Goal: Information Seeking & Learning: Learn about a topic

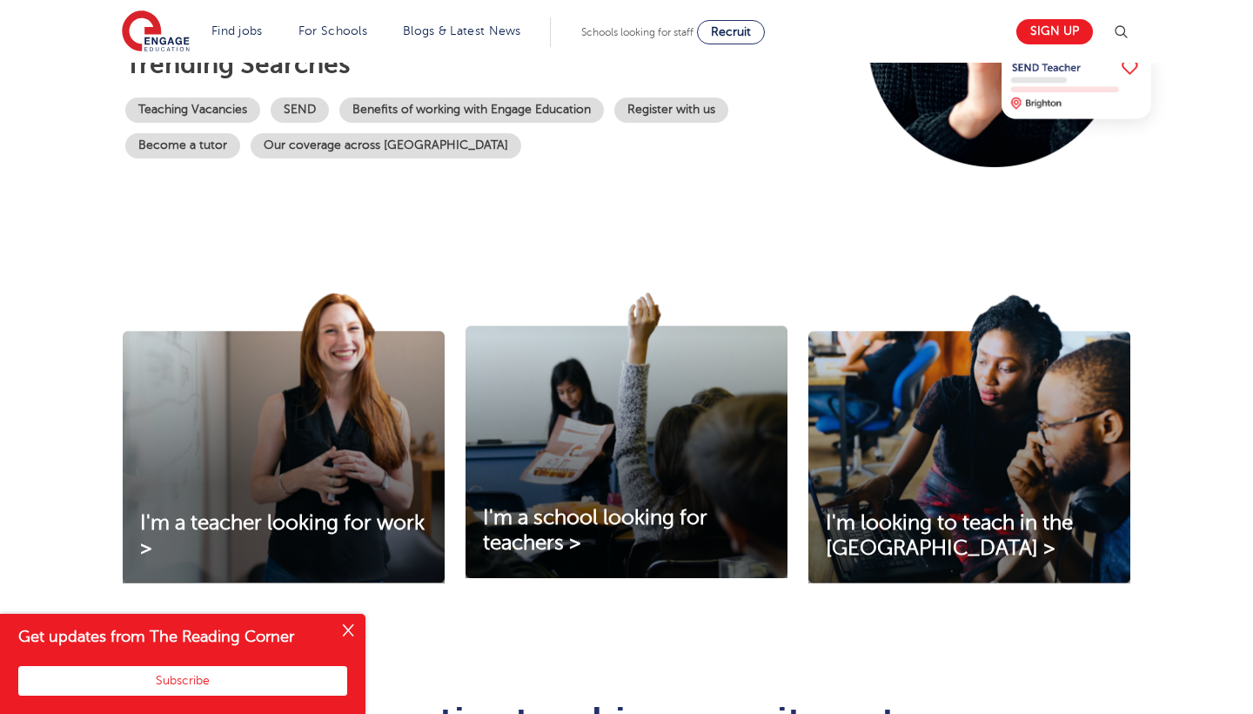
scroll to position [392, 0]
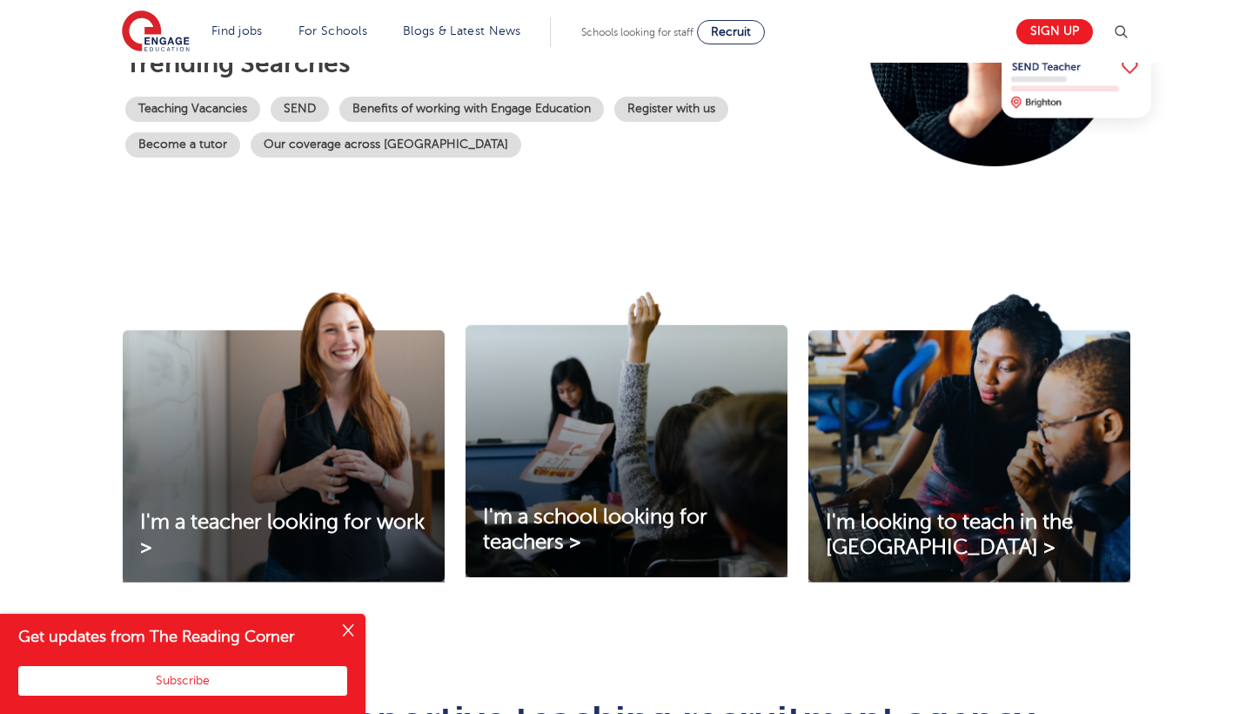
click at [869, 453] on img at bounding box center [969, 437] width 322 height 291
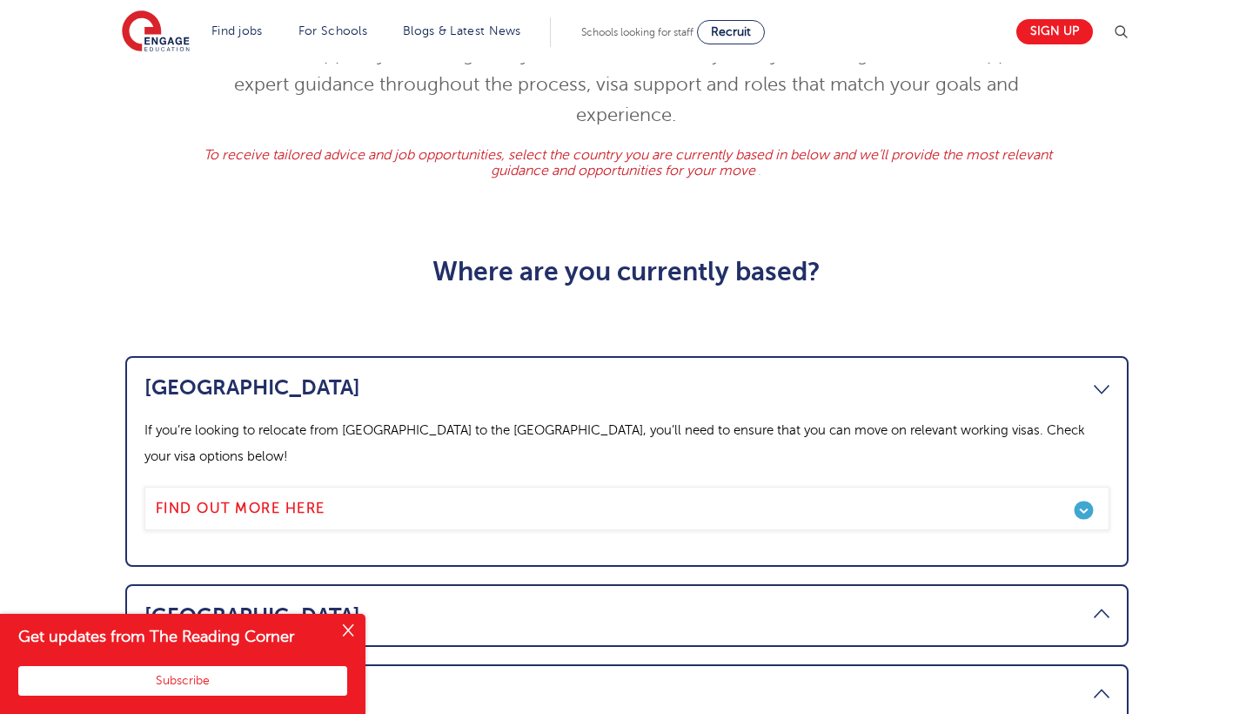
scroll to position [424, 0]
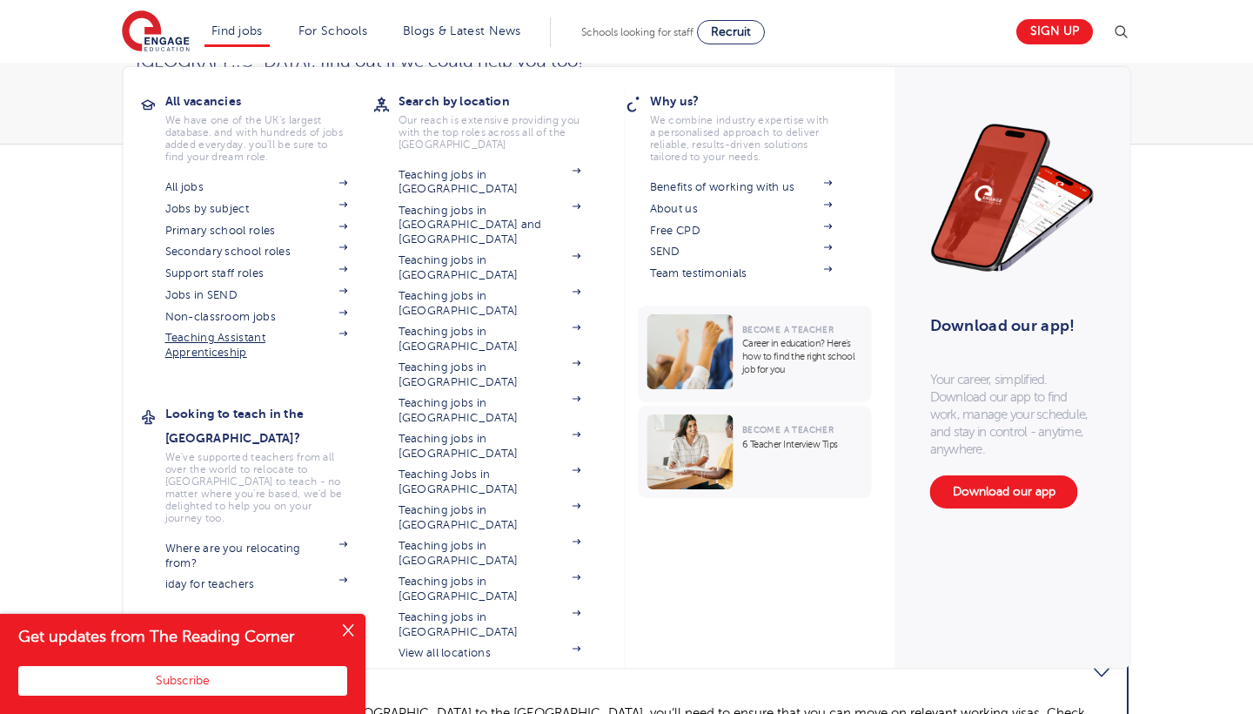
click at [207, 334] on link "Teaching Assistant Apprenticeship" at bounding box center [256, 345] width 183 height 29
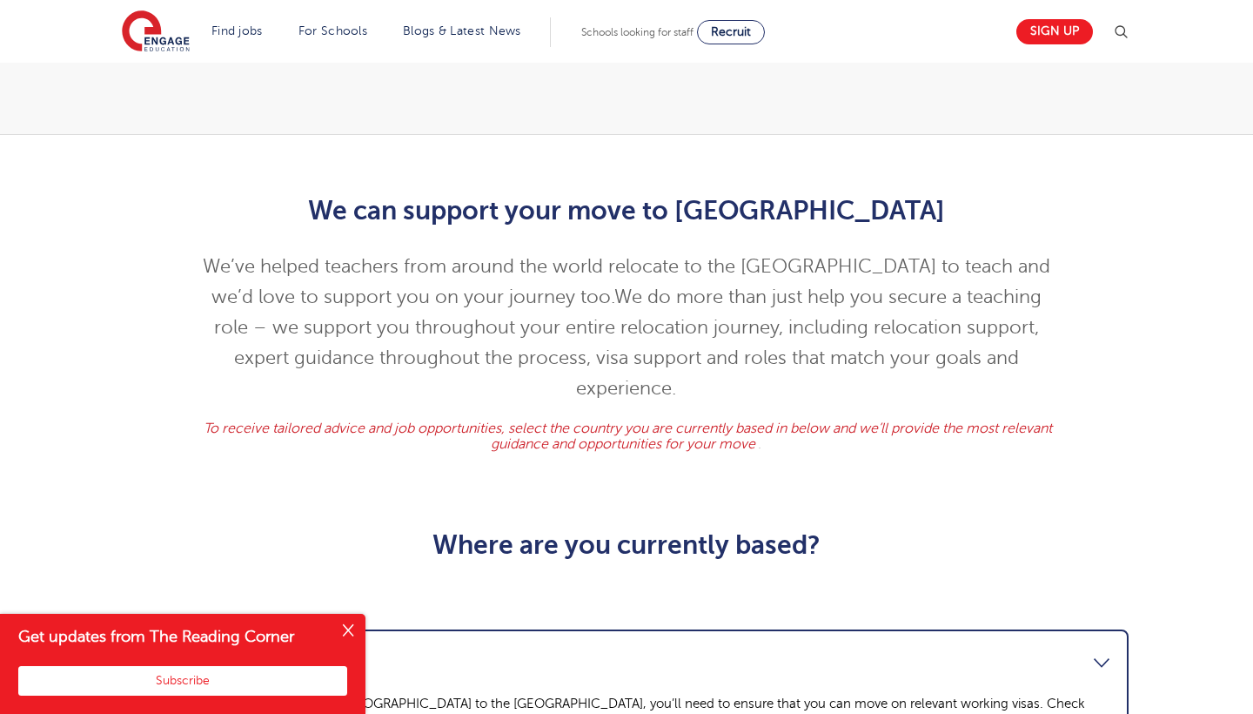
scroll to position [313, 0]
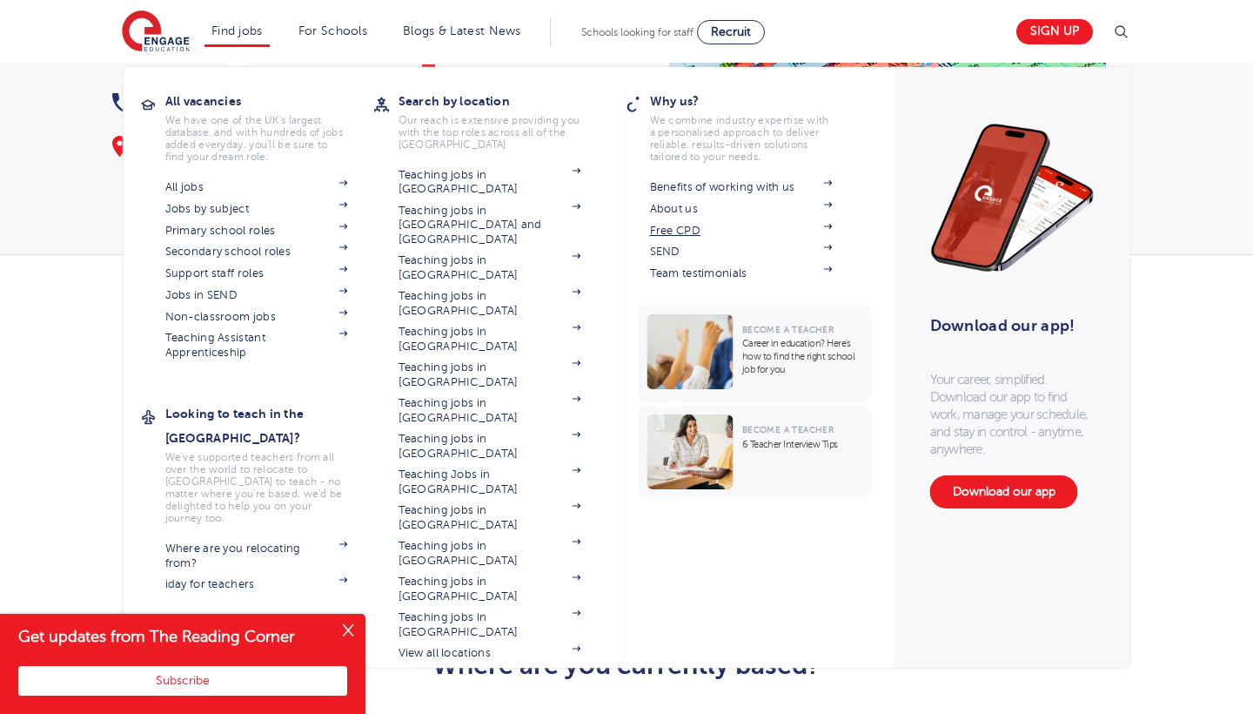
click at [655, 232] on link "Free CPD" at bounding box center [741, 231] width 183 height 14
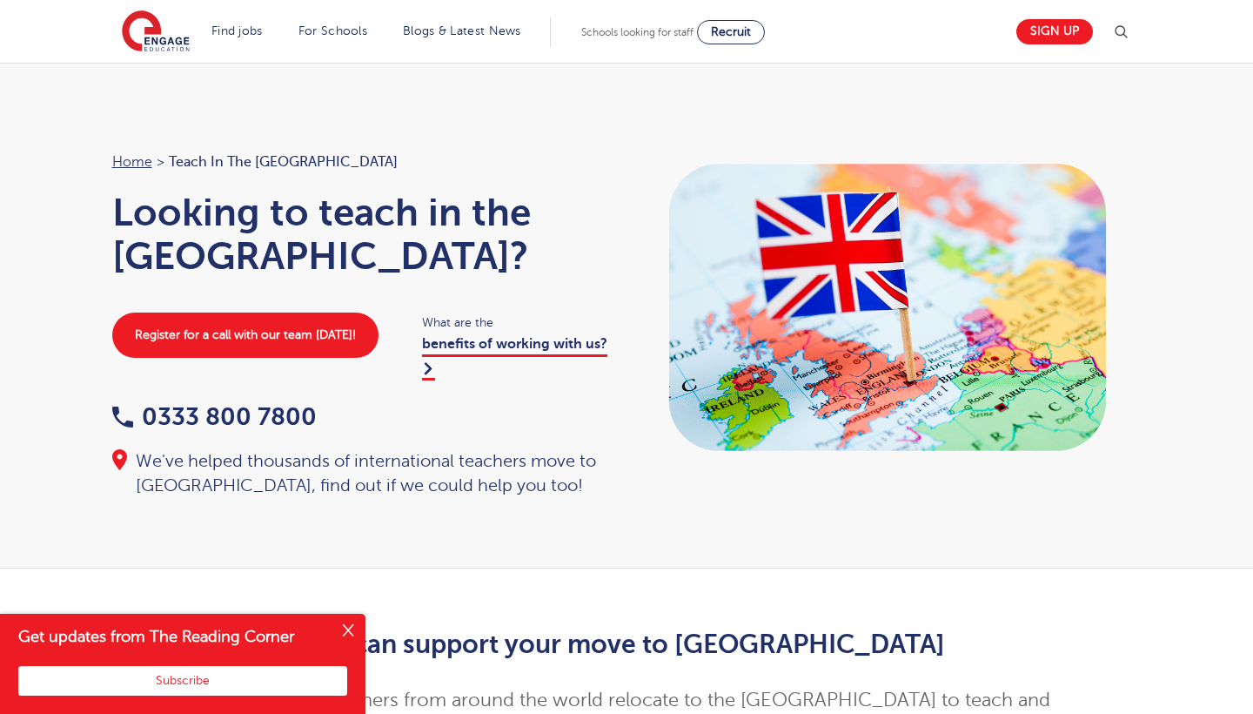
scroll to position [0, 0]
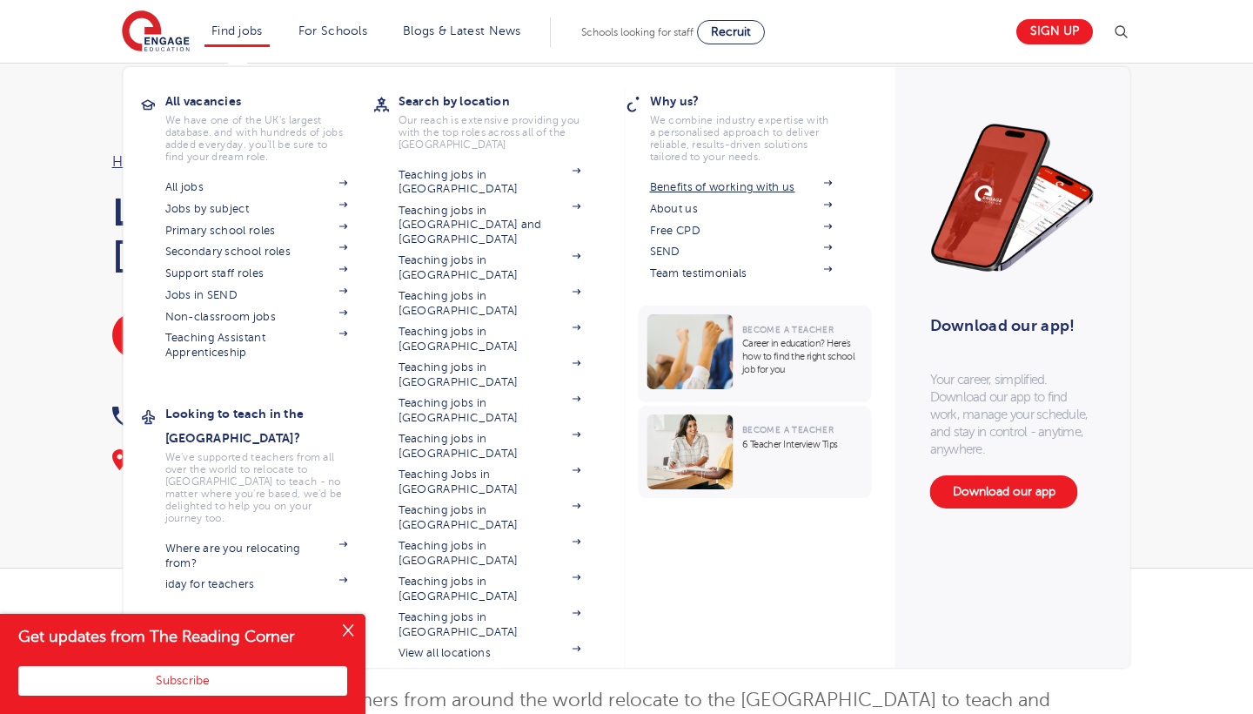
click at [675, 189] on link "Benefits of working with us" at bounding box center [741, 187] width 183 height 14
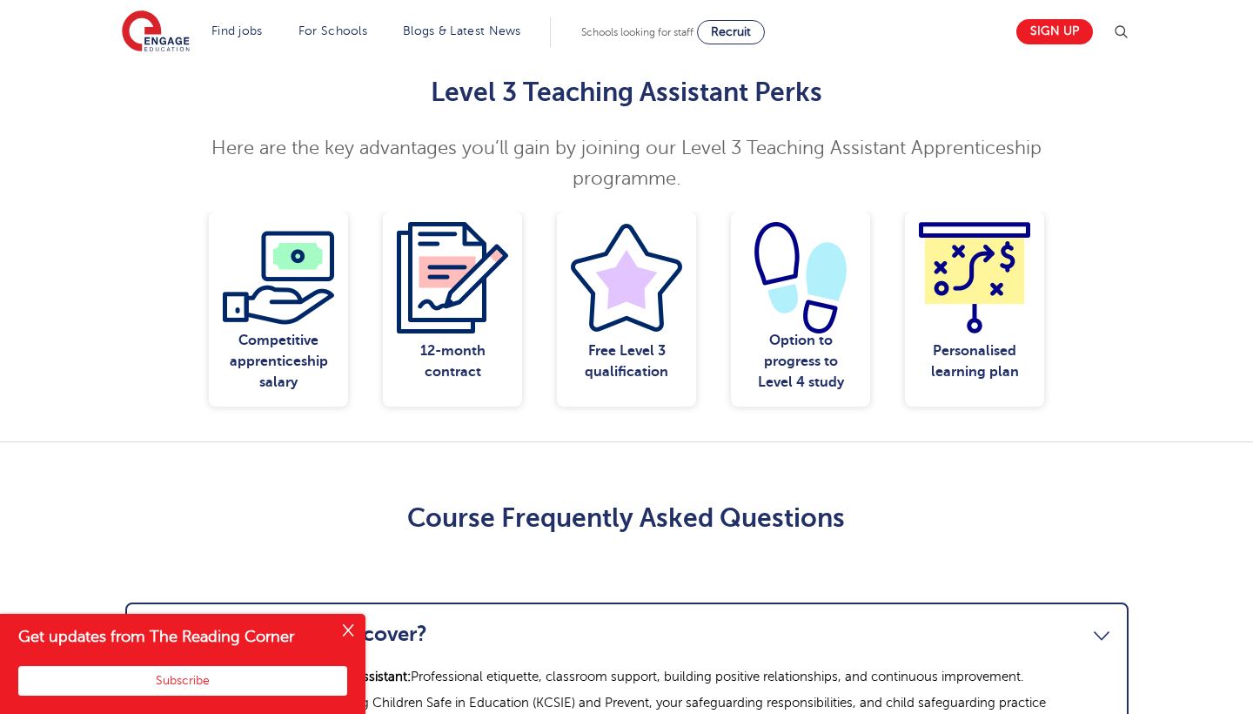
scroll to position [1429, 0]
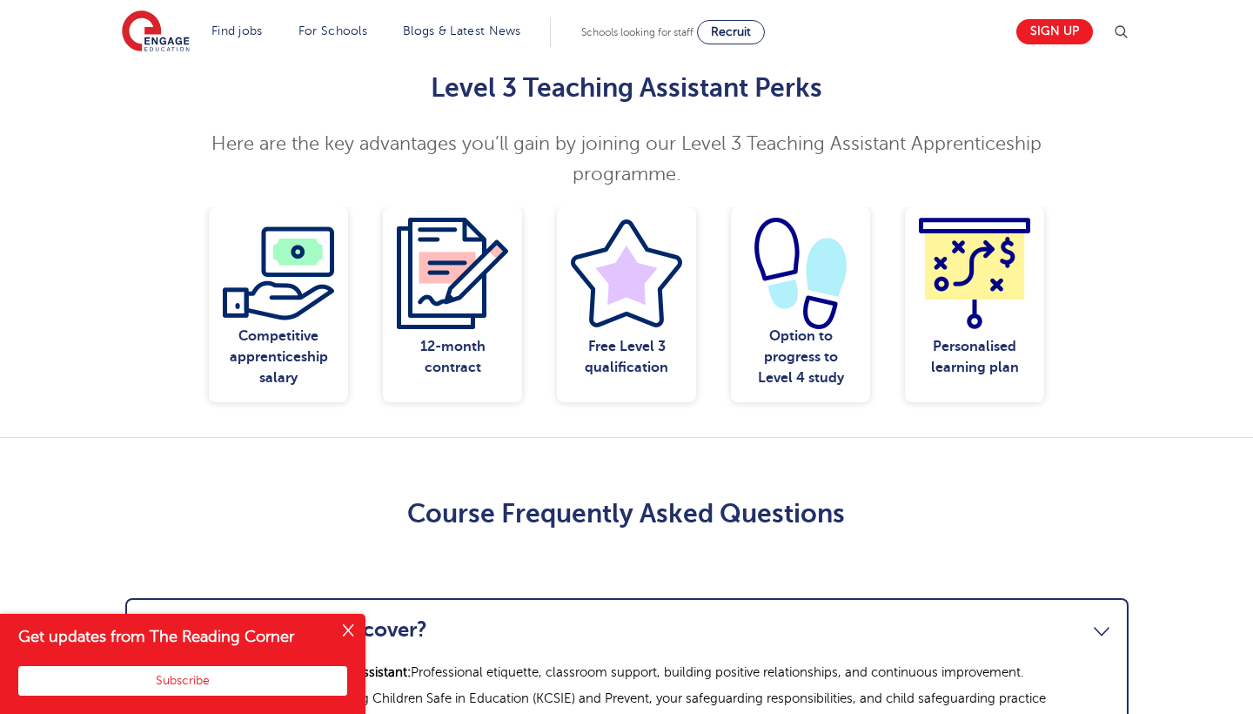
click at [352, 626] on button "Close" at bounding box center [348, 631] width 35 height 35
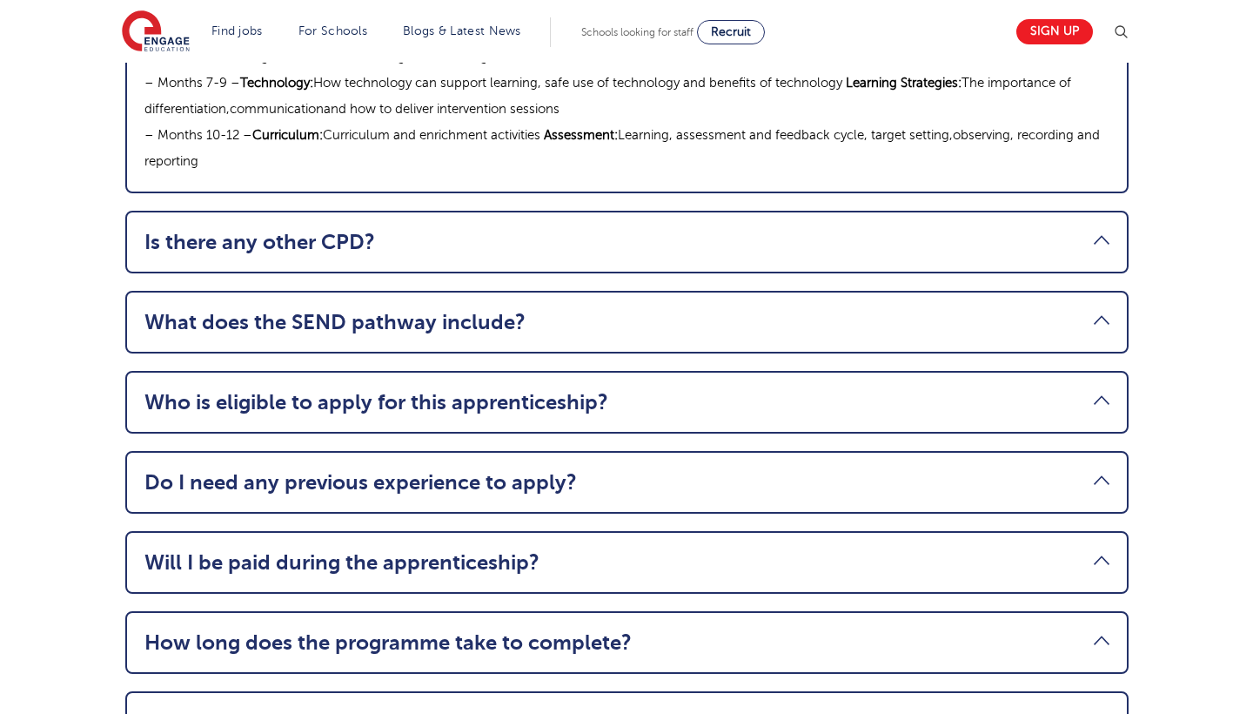
scroll to position [2183, 0]
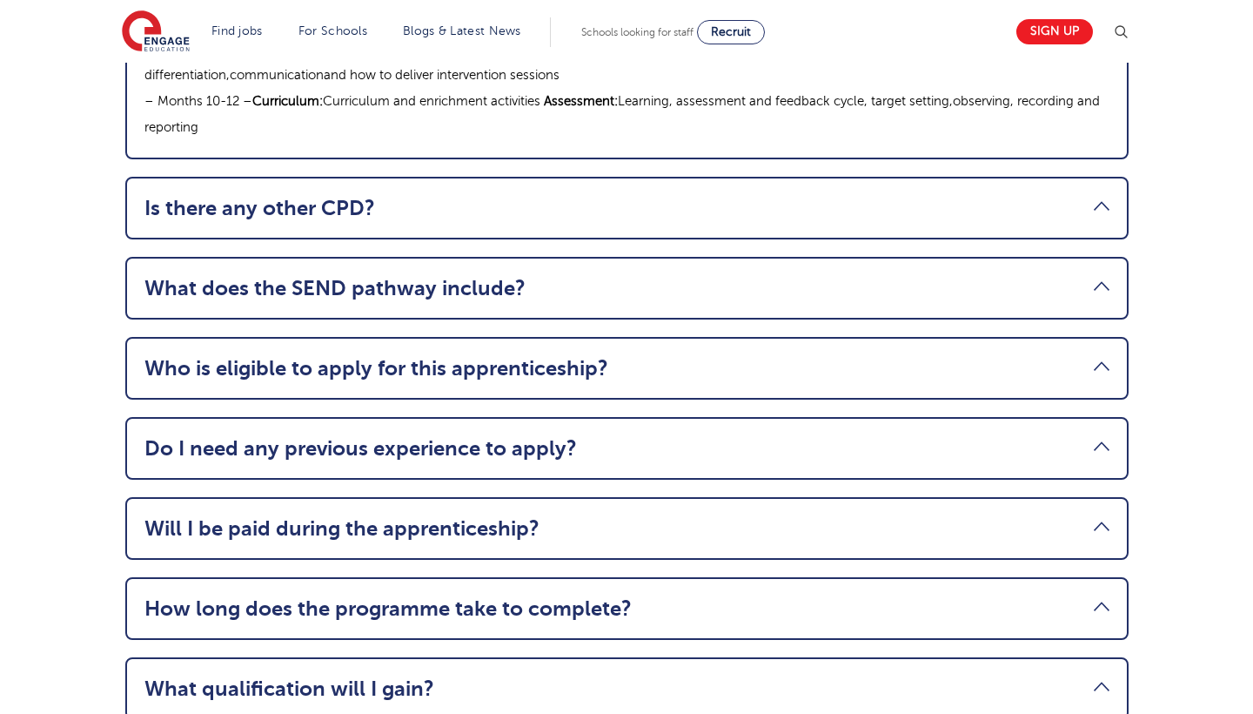
click at [470, 352] on li "Who is eligible to apply for this apprenticeship? You must be aged 18 or over, …" at bounding box center [626, 368] width 1003 height 63
click at [963, 337] on li "Who is eligible to apply for this apprenticeship? You must be aged 18 or over, …" at bounding box center [626, 368] width 1003 height 63
click at [1100, 356] on link "Who is eligible to apply for this apprenticeship?" at bounding box center [626, 368] width 965 height 24
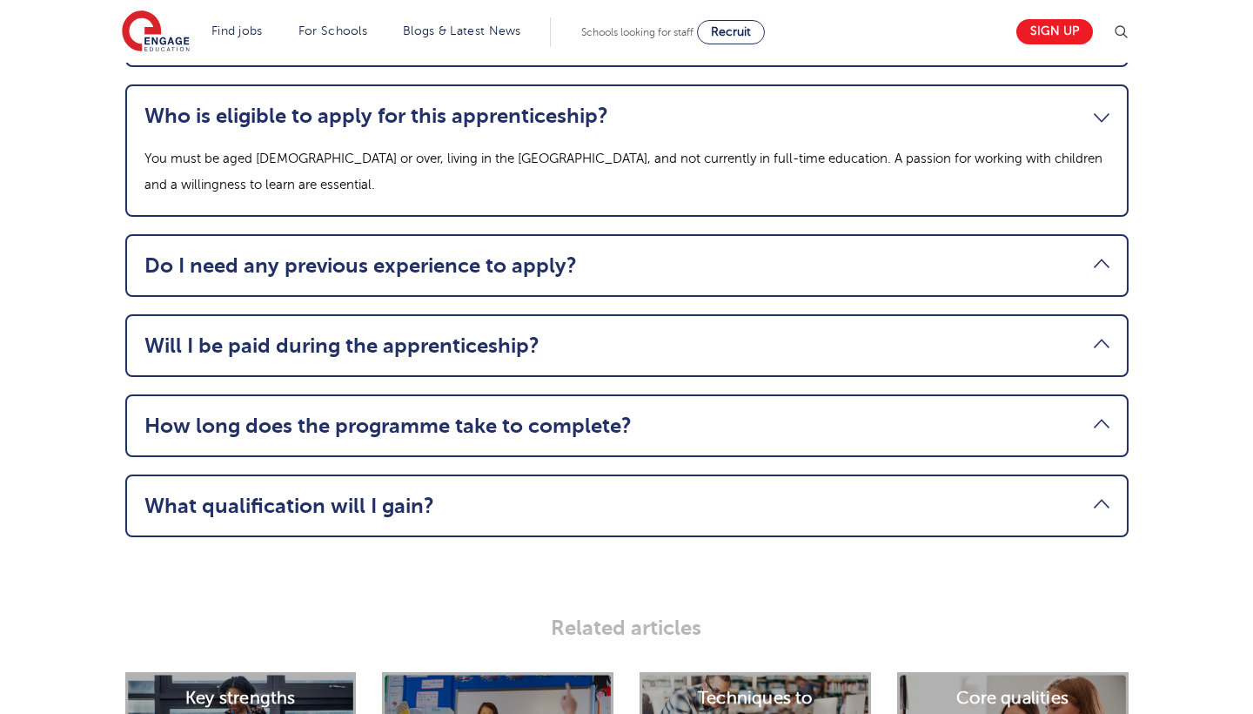
click at [1090, 253] on link "Do I need any previous experience to apply?" at bounding box center [626, 265] width 965 height 24
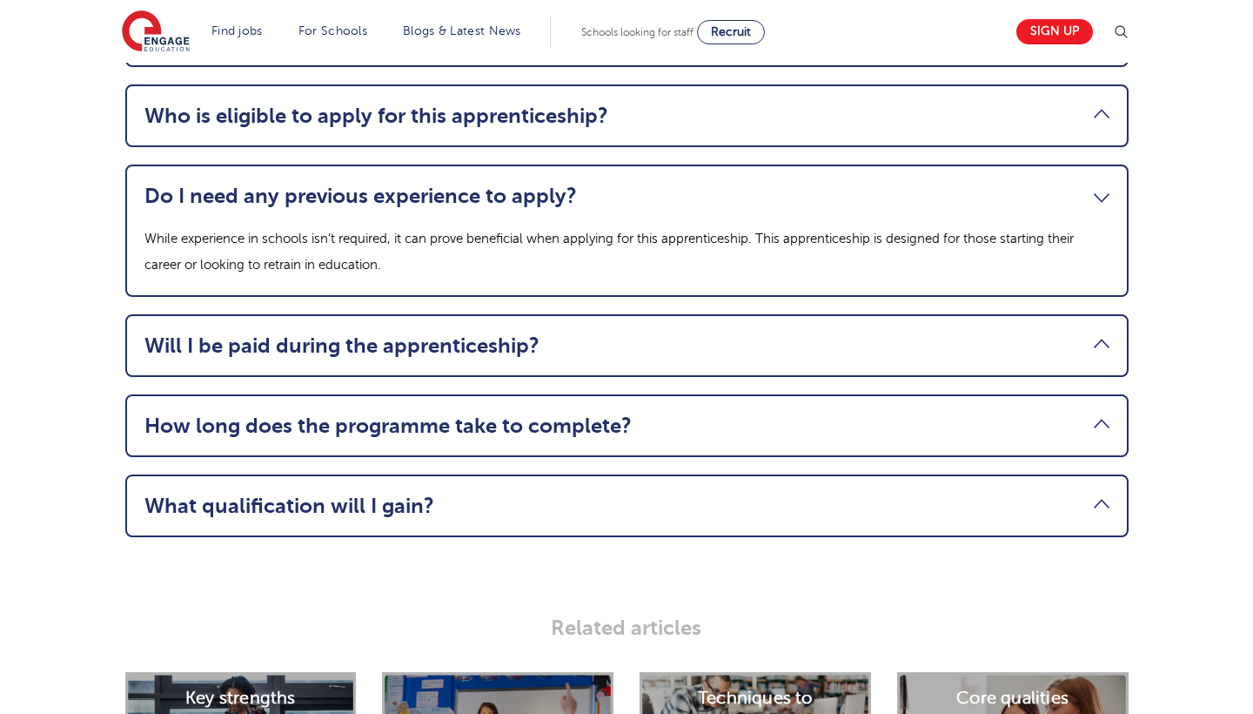
click at [1087, 272] on ul "What does the course cover? – Month 1 – The role of a Teaching Assistant: Profe…" at bounding box center [626, 190] width 1003 height 693
click at [1096, 333] on link "Will I be paid during the apprenticeship?" at bounding box center [626, 345] width 965 height 24
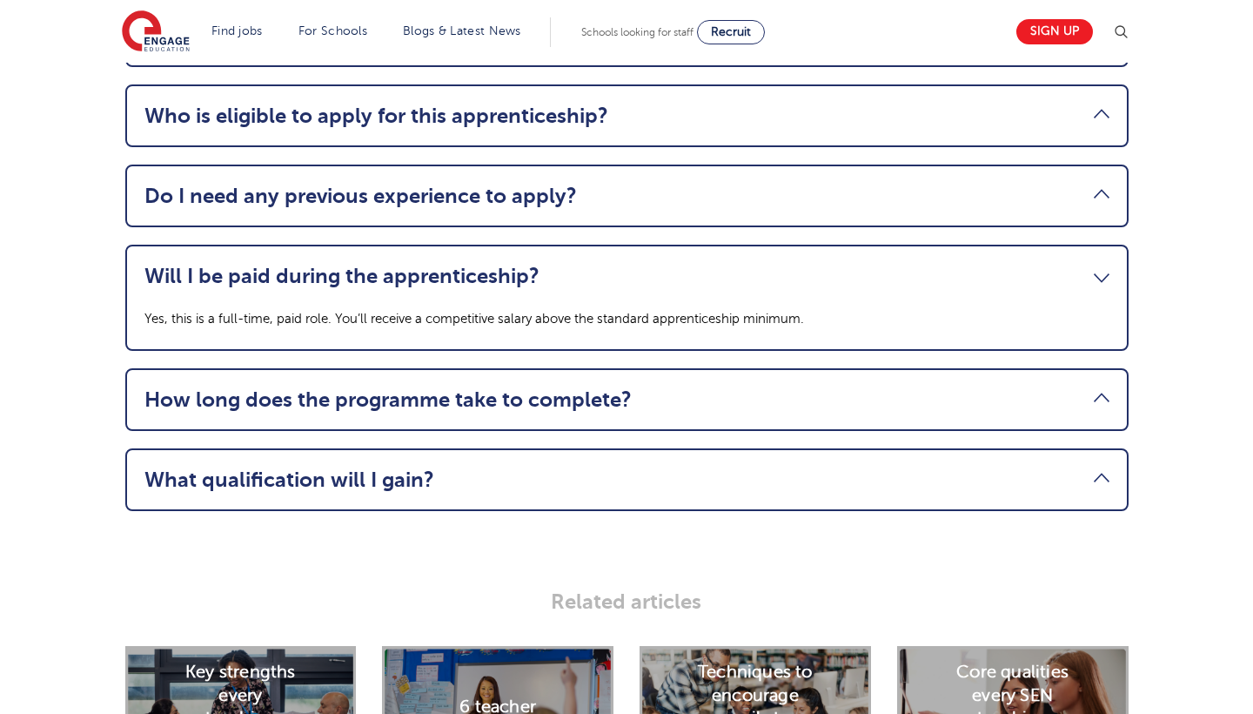
click at [1097, 387] on link "How long does the programme take to complete?" at bounding box center [626, 399] width 965 height 24
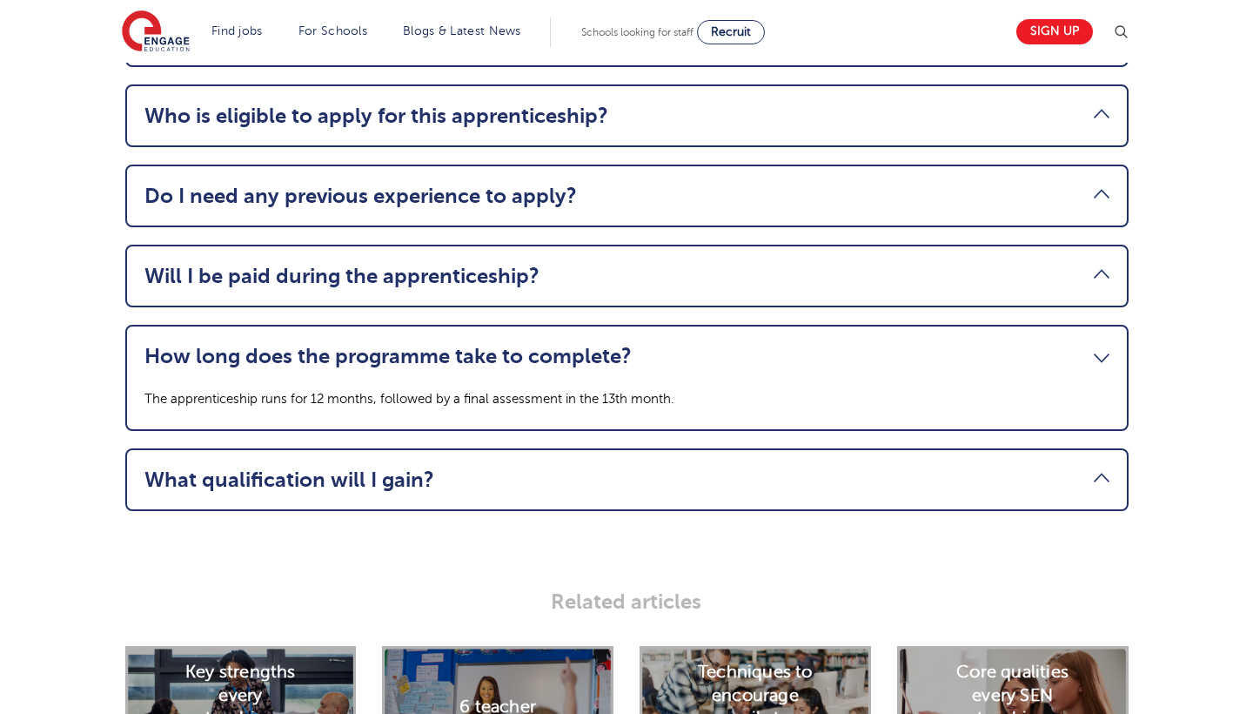
click at [1090, 448] on li "What qualification will I gain? You’ll earn a nationally recognised Level 3 Tea…" at bounding box center [626, 479] width 1003 height 63
click at [1093, 467] on link "What qualification will I gain?" at bounding box center [626, 479] width 965 height 24
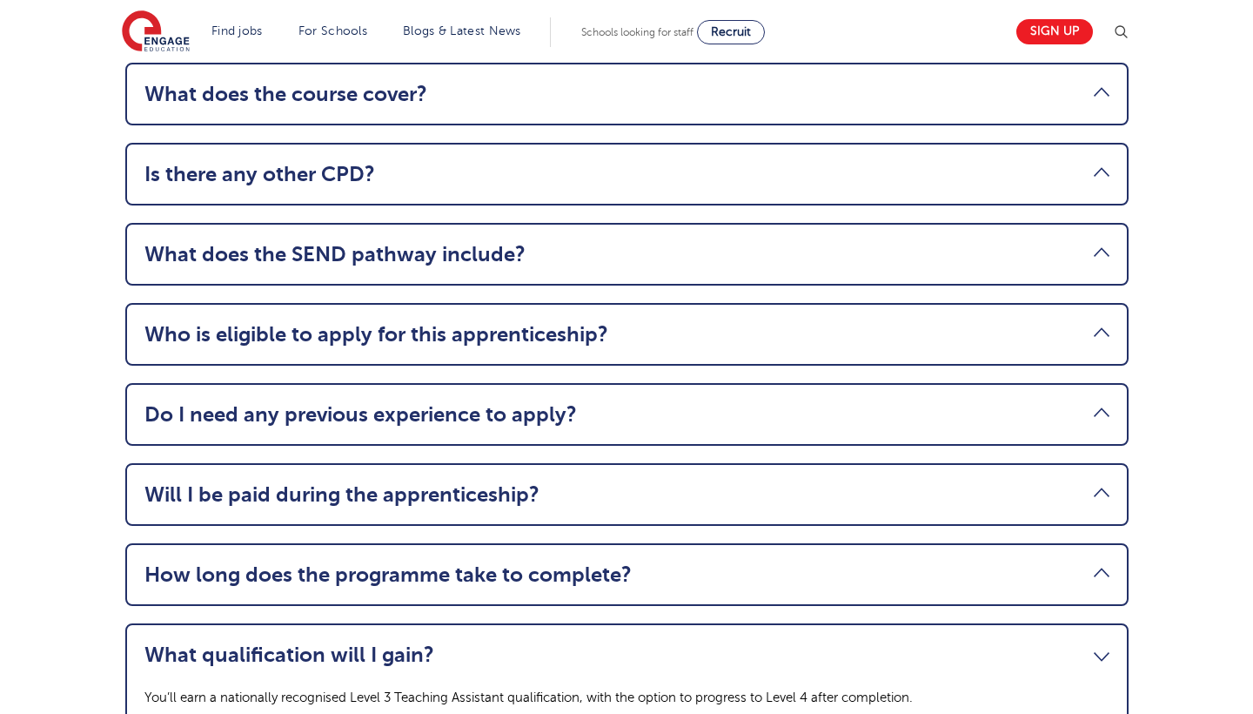
scroll to position [1962, 0]
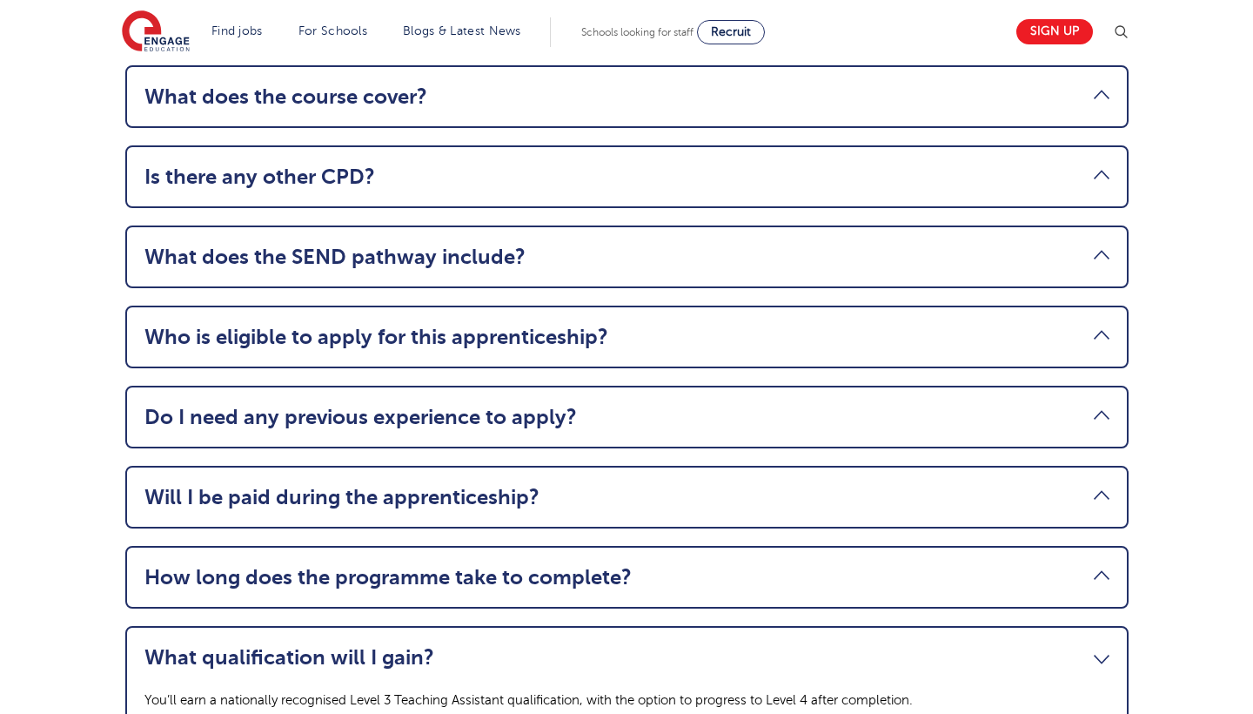
click at [749, 325] on link "Who is eligible to apply for this apprenticeship?" at bounding box center [626, 337] width 965 height 24
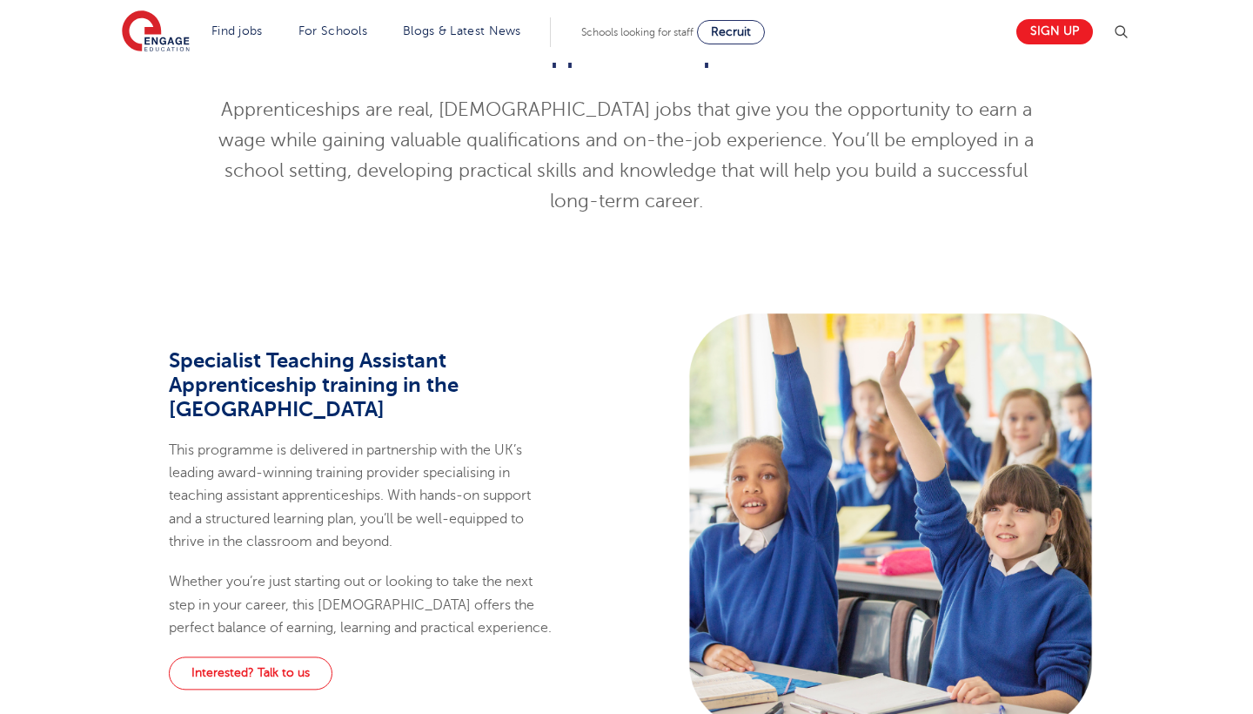
scroll to position [666, 0]
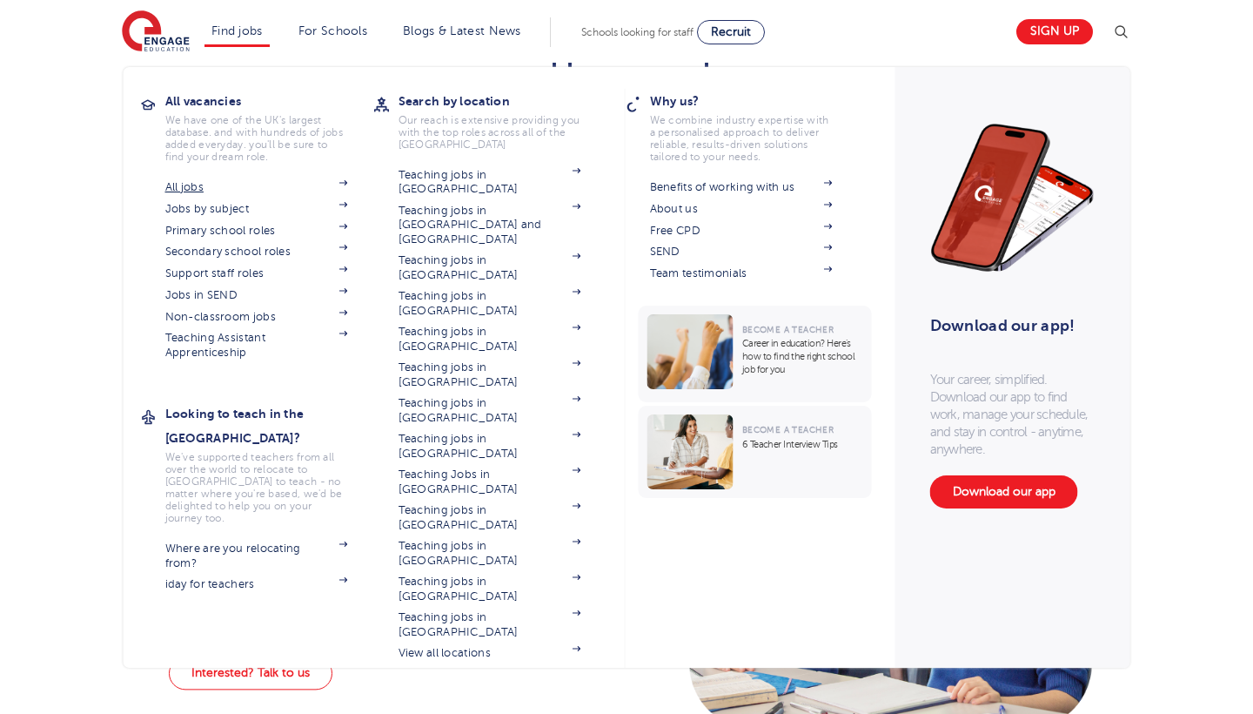
click at [265, 181] on link "All jobs" at bounding box center [256, 187] width 183 height 14
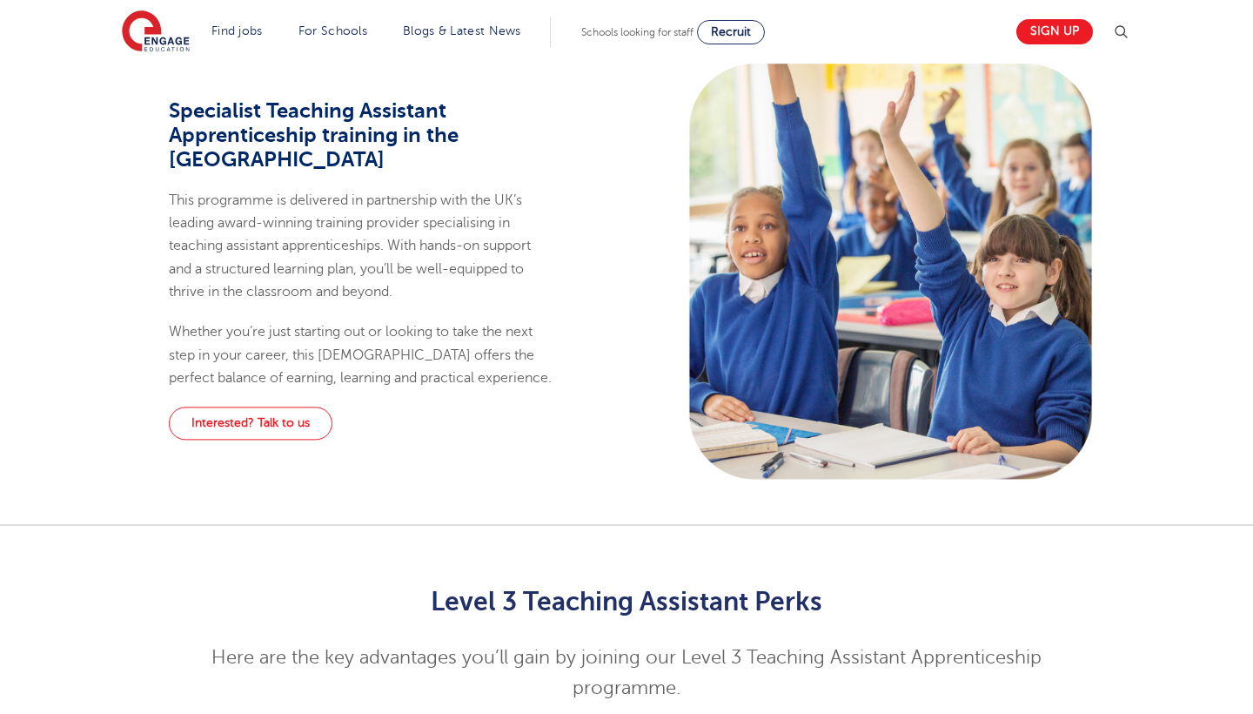
scroll to position [923, 0]
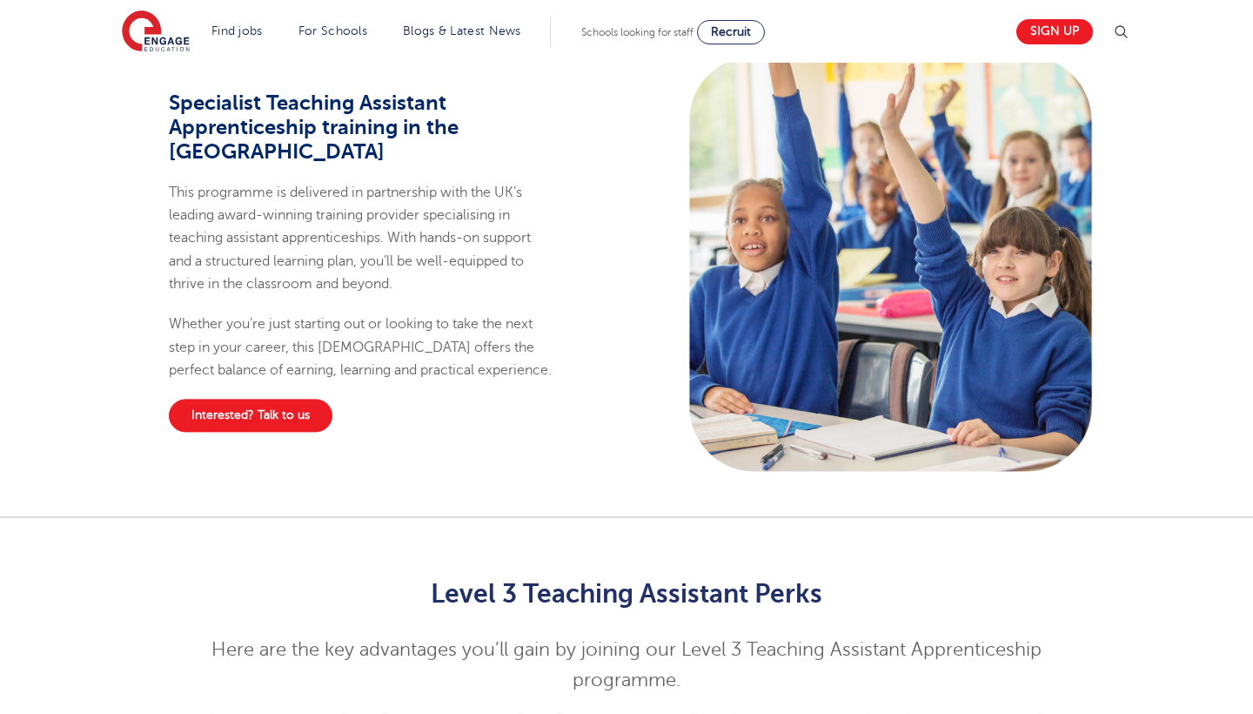
click at [296, 399] on link "Interested? Talk to us" at bounding box center [251, 415] width 164 height 33
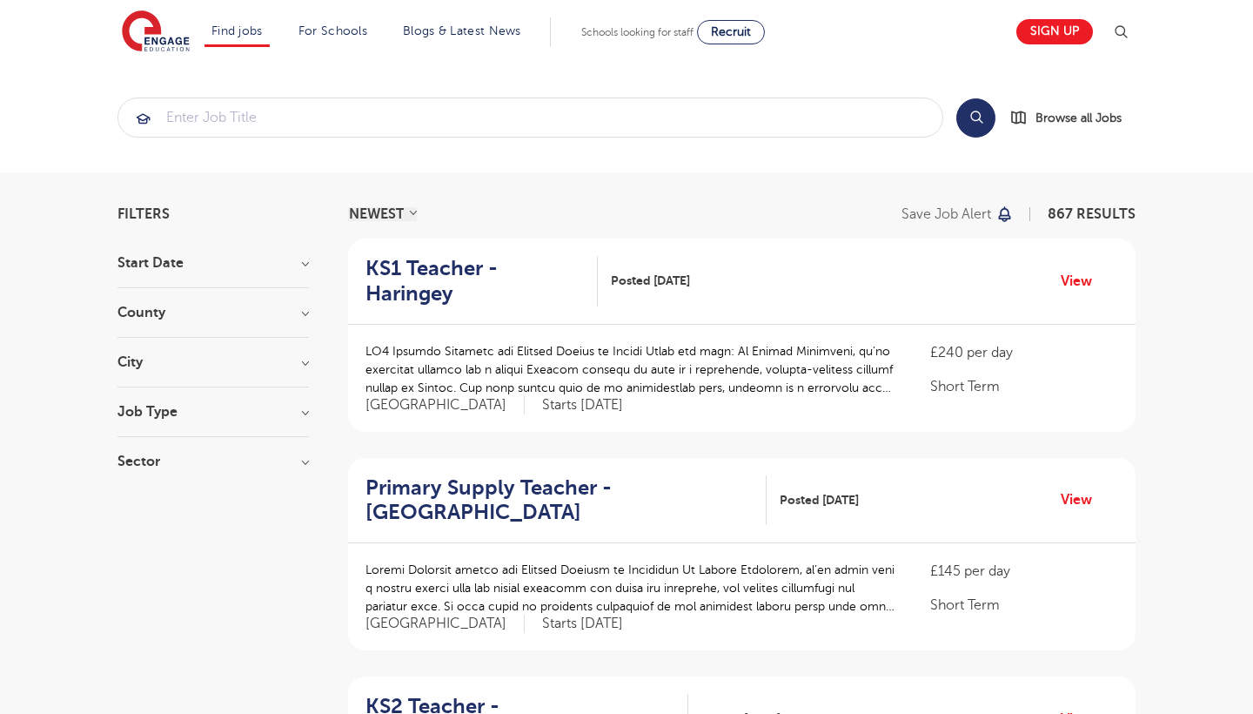
click at [286, 307] on h3 "County" at bounding box center [212, 312] width 191 height 14
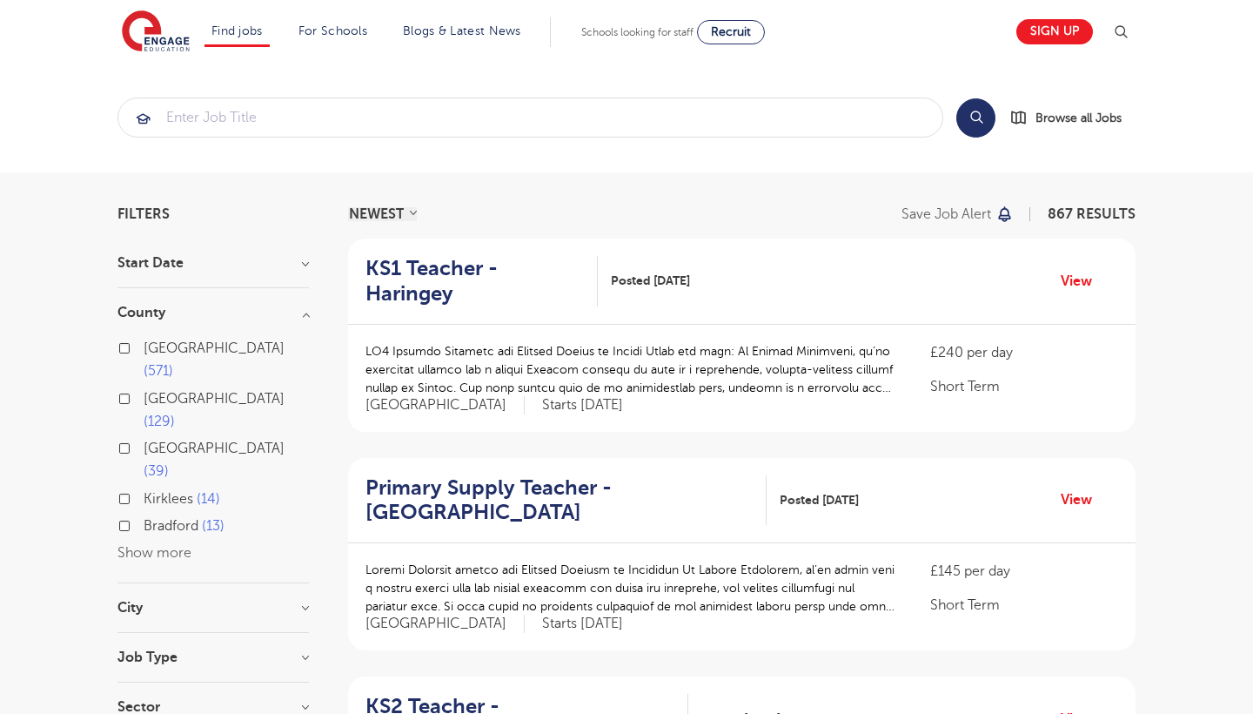
click at [144, 437] on label "Leeds 39" at bounding box center [226, 460] width 165 height 46
click at [144, 440] on input "Leeds 39" at bounding box center [149, 445] width 11 height 11
checkbox input "true"
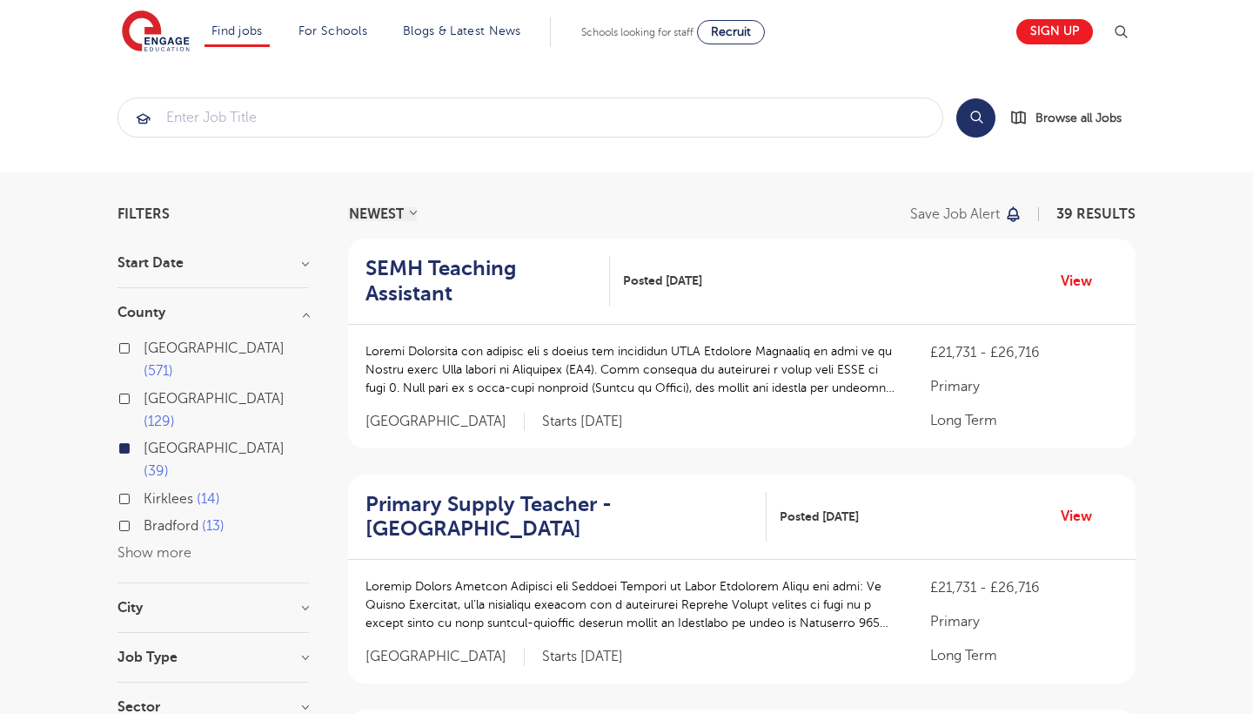
click at [298, 313] on h3 "County" at bounding box center [212, 312] width 191 height 14
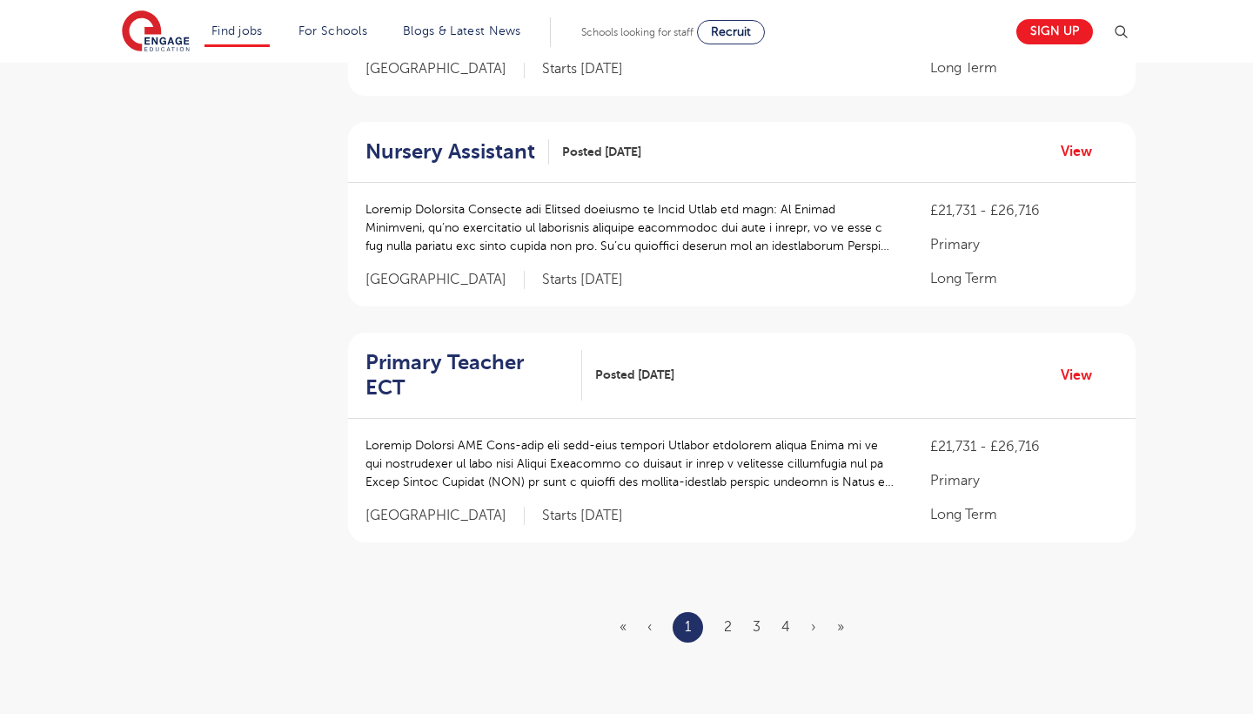
scroll to position [1962, 0]
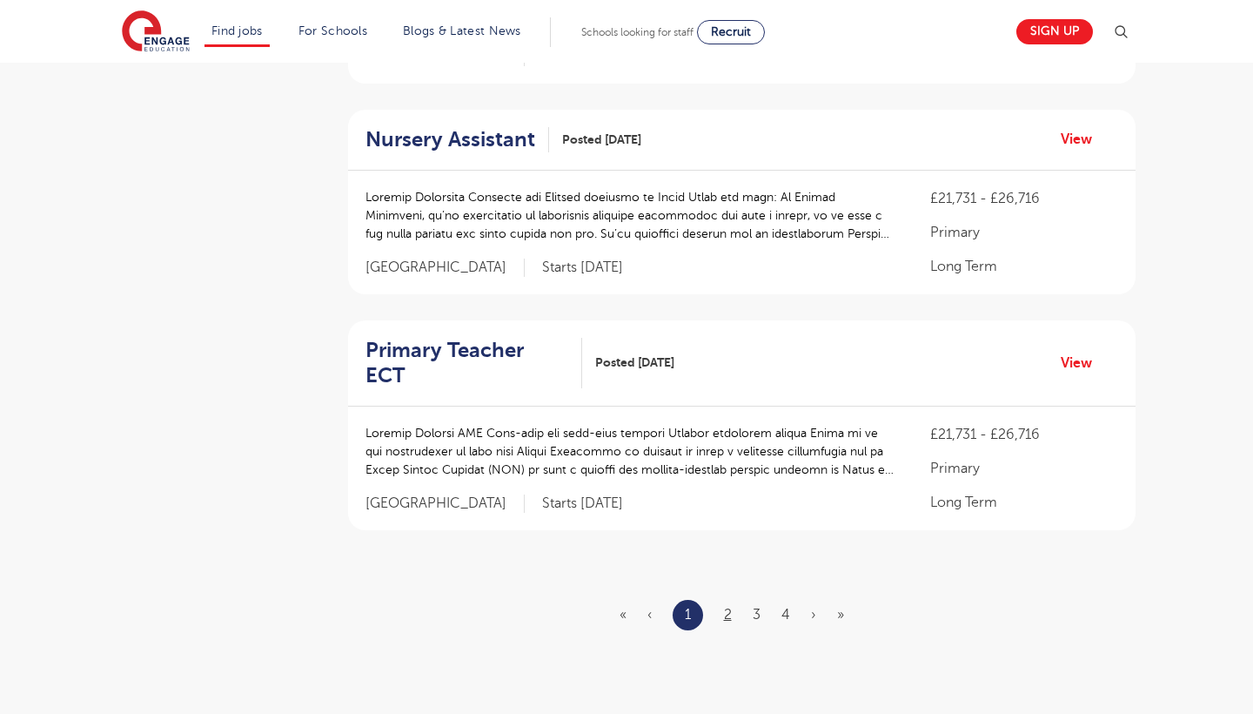
click at [730, 607] on link "2" at bounding box center [728, 615] width 8 height 16
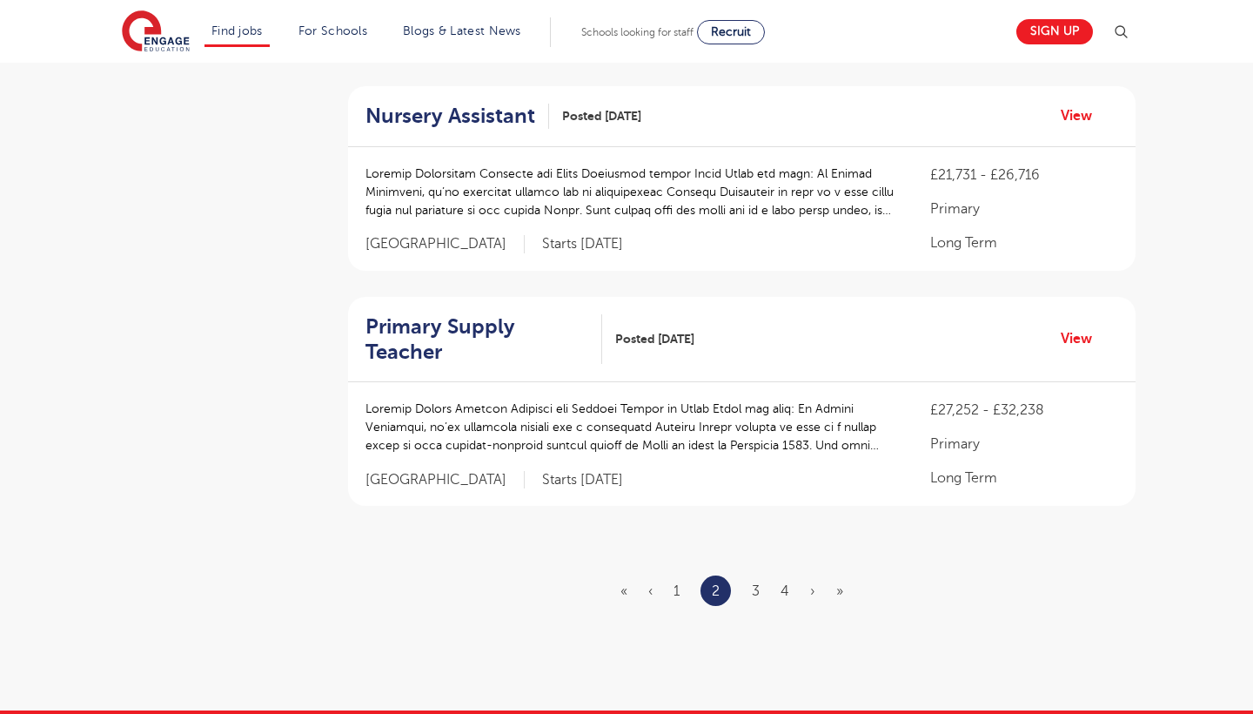
scroll to position [2036, 0]
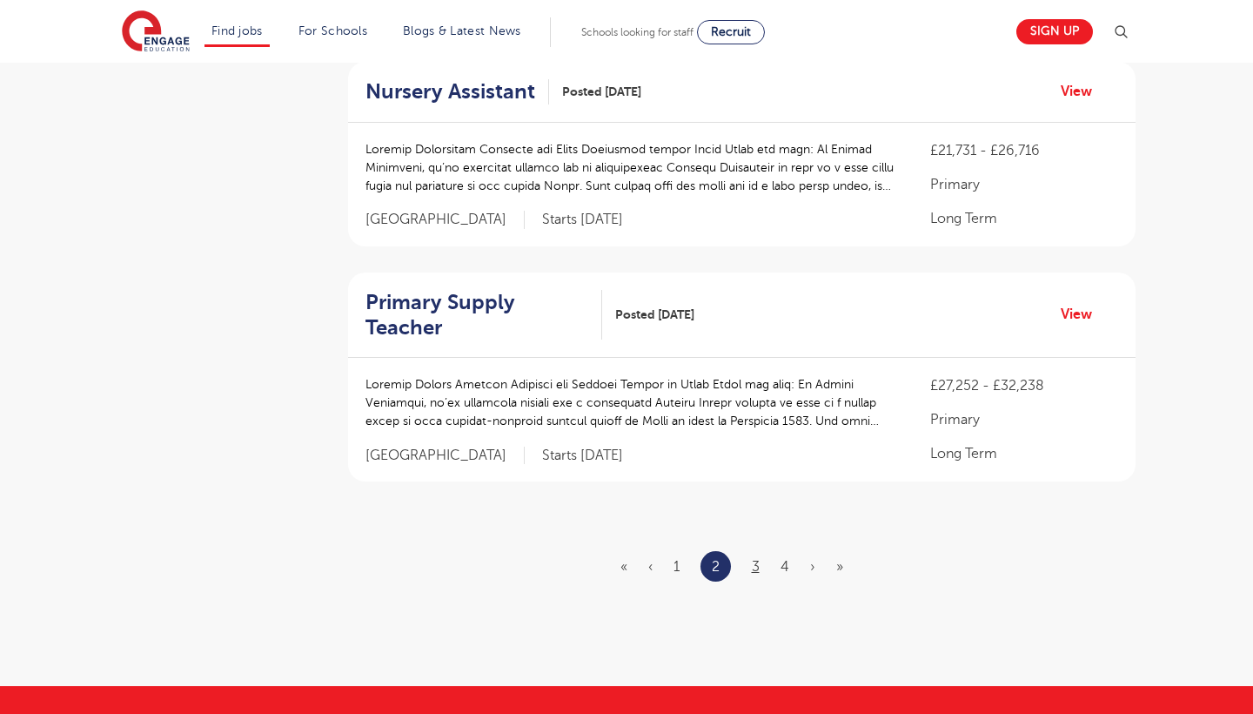
click at [755, 559] on link "3" at bounding box center [756, 567] width 8 height 16
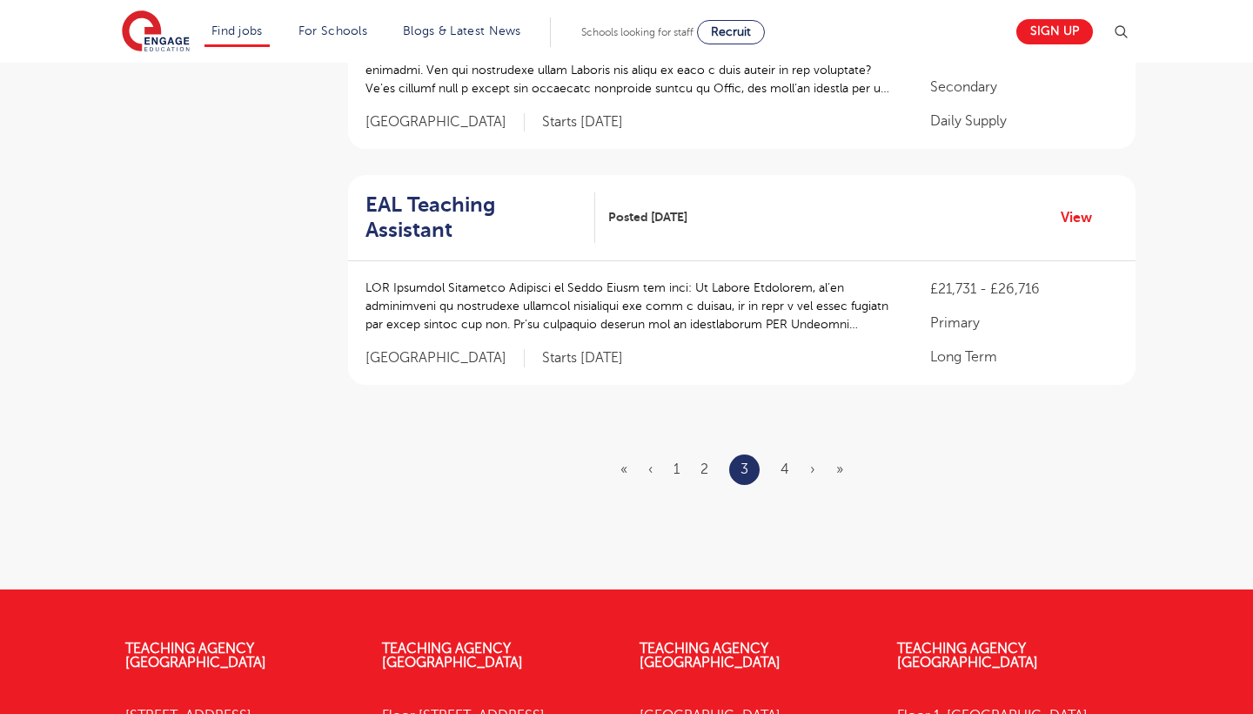
scroll to position [2090, 0]
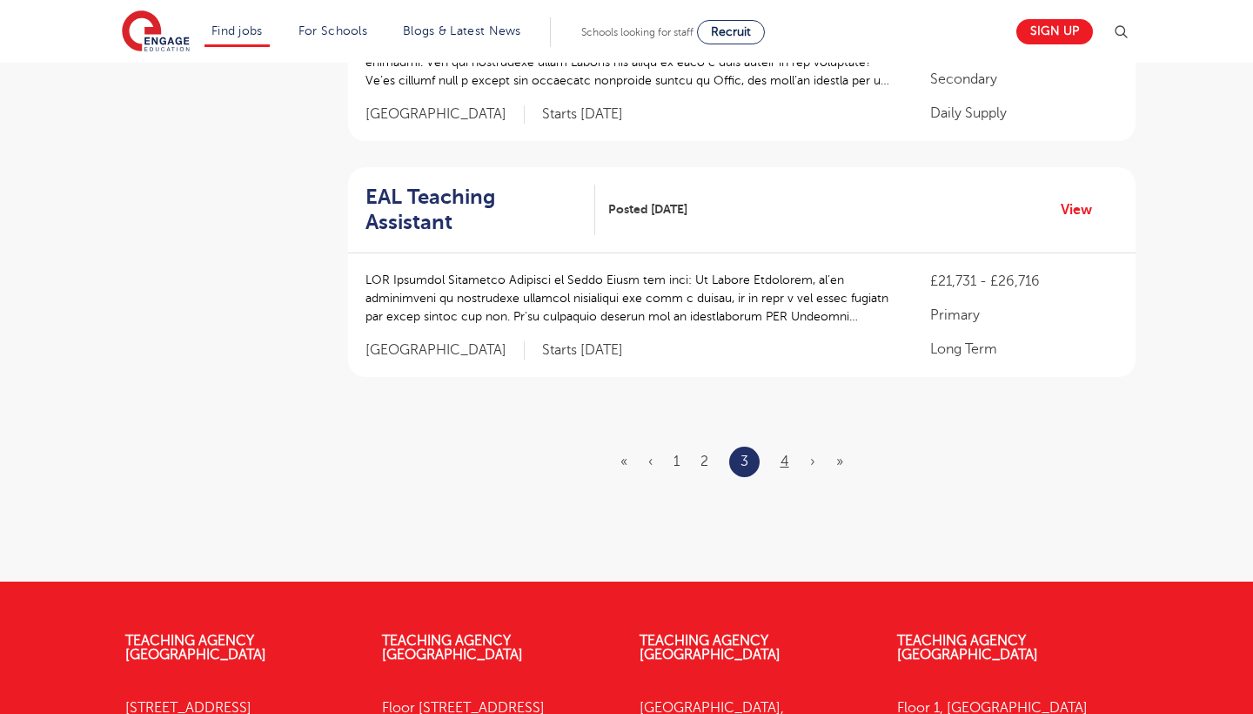
click at [785, 453] on link "4" at bounding box center [785, 461] width 9 height 16
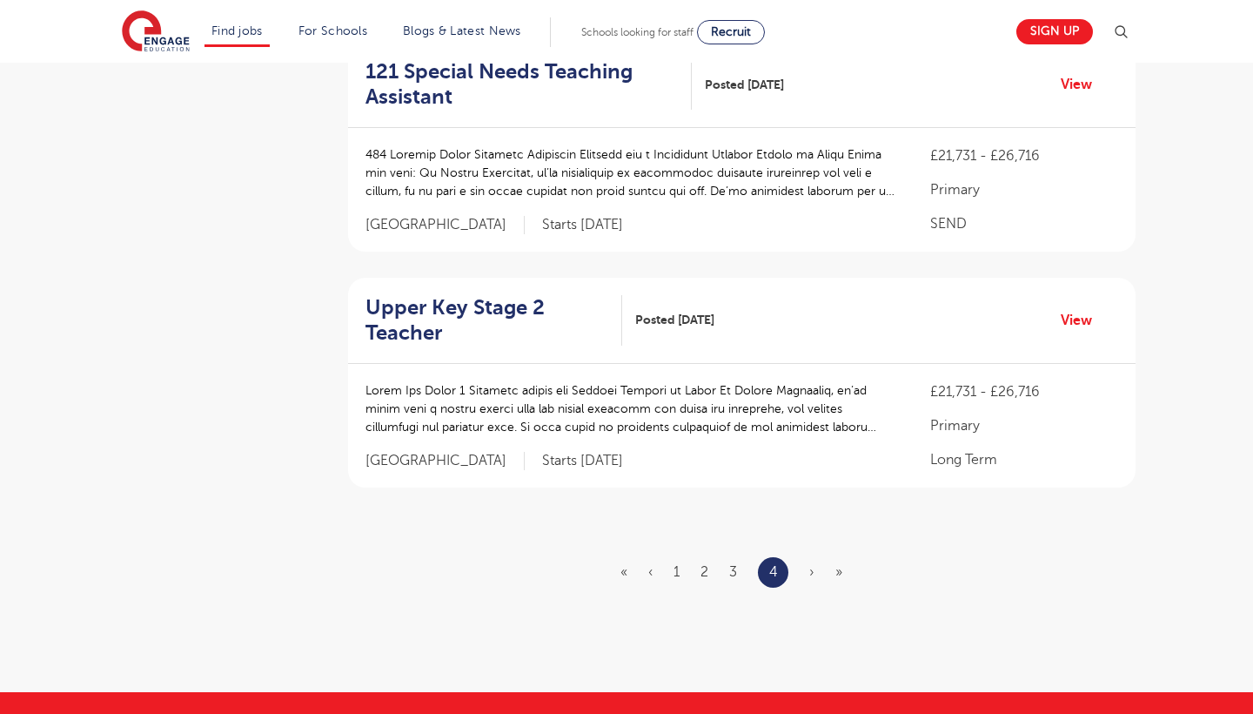
scroll to position [1828, 0]
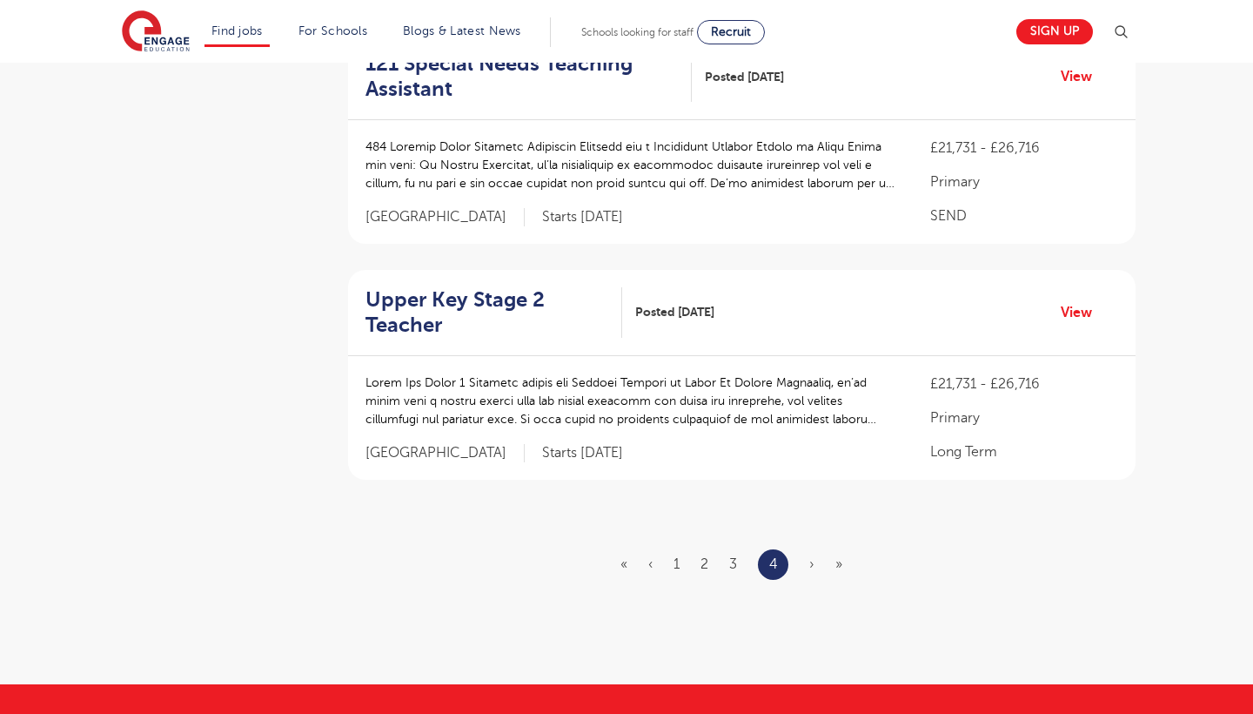
click at [811, 556] on span "›" at bounding box center [811, 564] width 5 height 16
click at [676, 556] on link "1" at bounding box center [677, 564] width 6 height 16
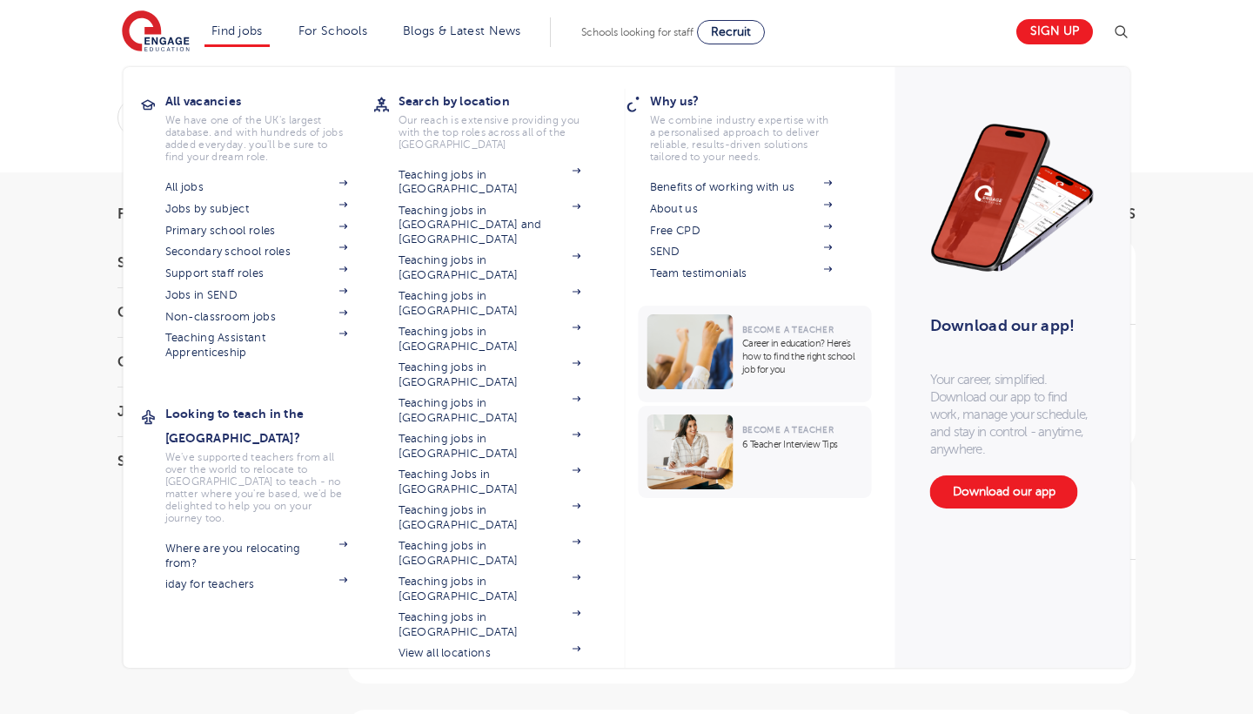
click at [746, 358] on p "Career in education? Here’s how to find the right school job for you" at bounding box center [802, 356] width 121 height 39
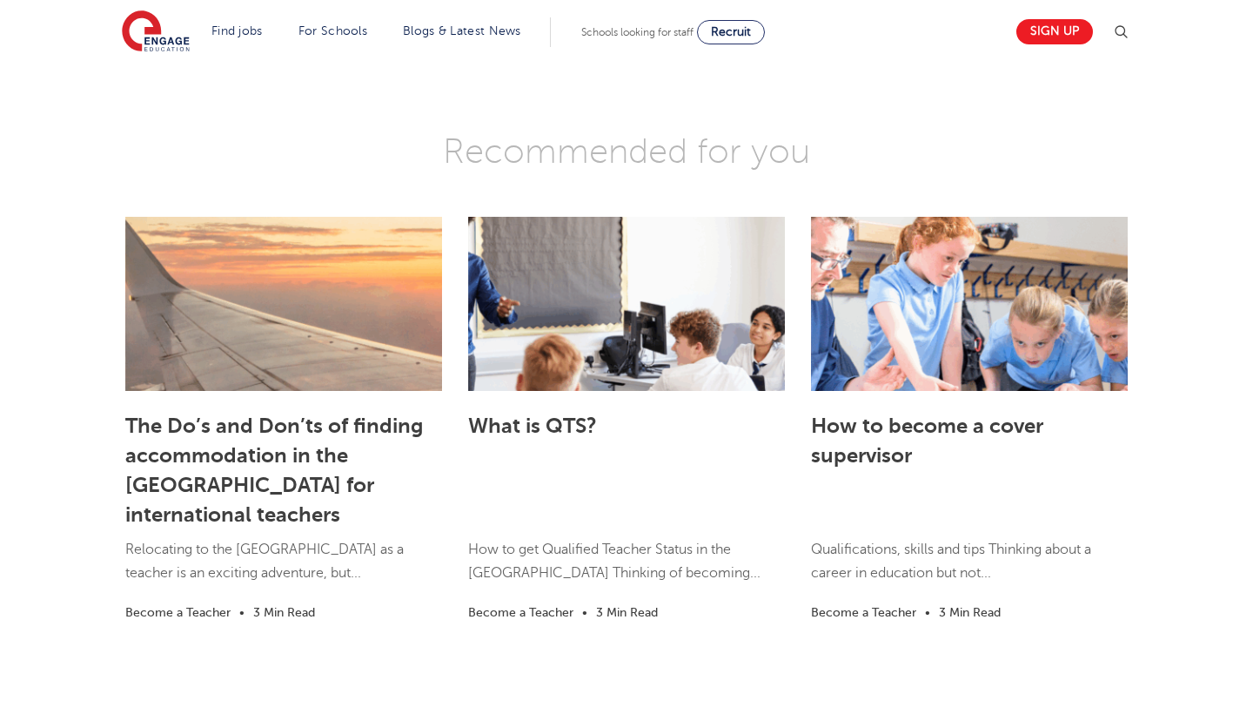
scroll to position [4133, 0]
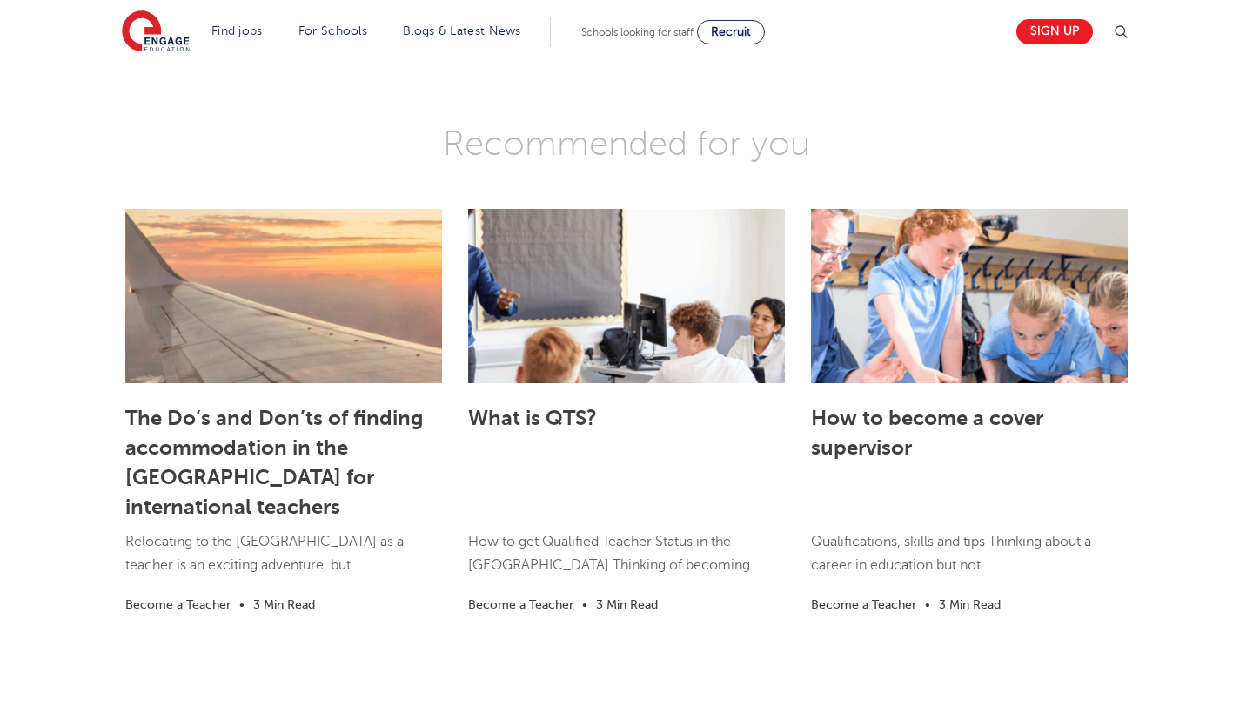
click at [579, 427] on h5 "What is QTS?" at bounding box center [626, 460] width 317 height 121
click at [573, 413] on div "What is QTS? How to get Qualified Teacher Status in the [GEOGRAPHIC_DATA] Think…" at bounding box center [626, 508] width 317 height 250
click at [559, 430] on link "What is QTS?" at bounding box center [532, 418] width 129 height 24
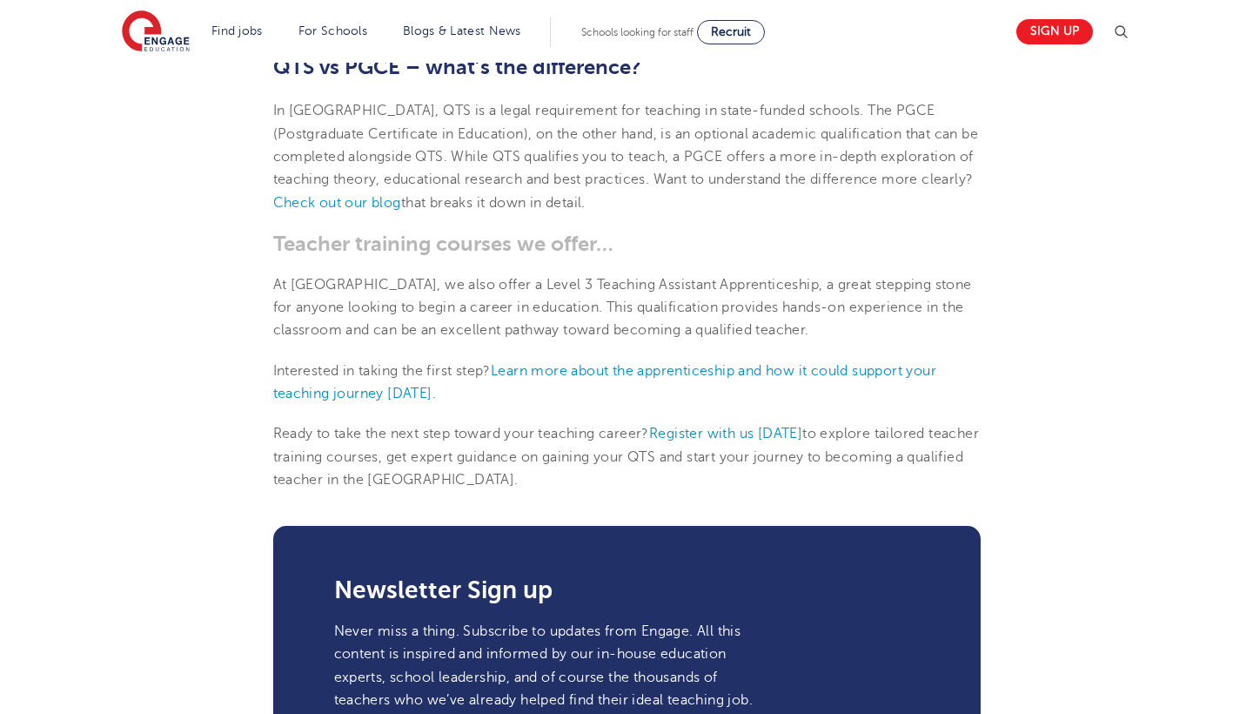
scroll to position [1345, 0]
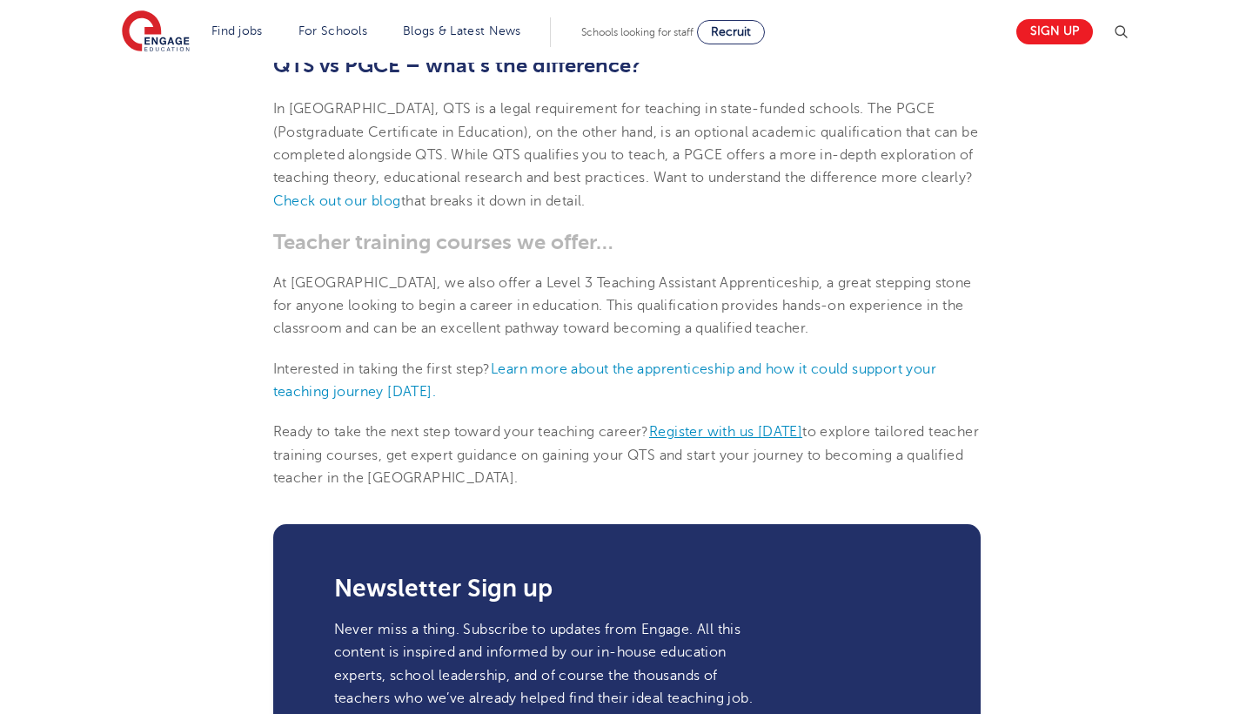
click at [717, 424] on span "Register with us today" at bounding box center [725, 432] width 153 height 16
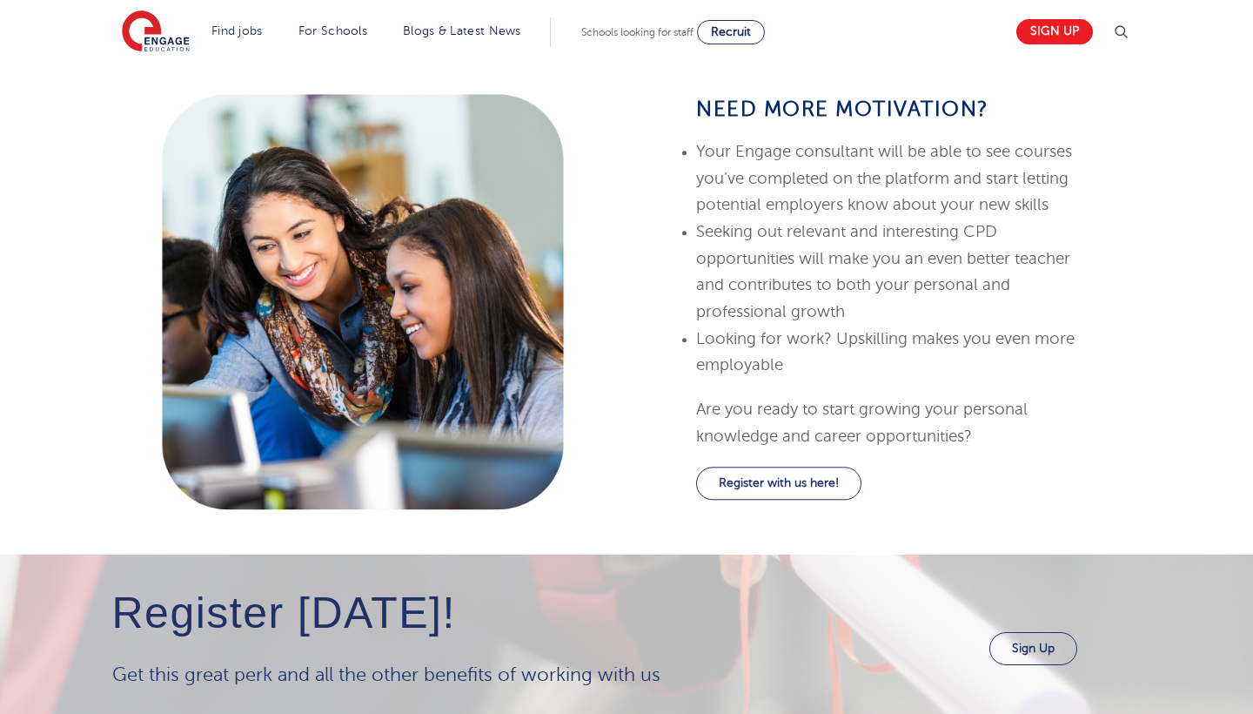
scroll to position [1687, 0]
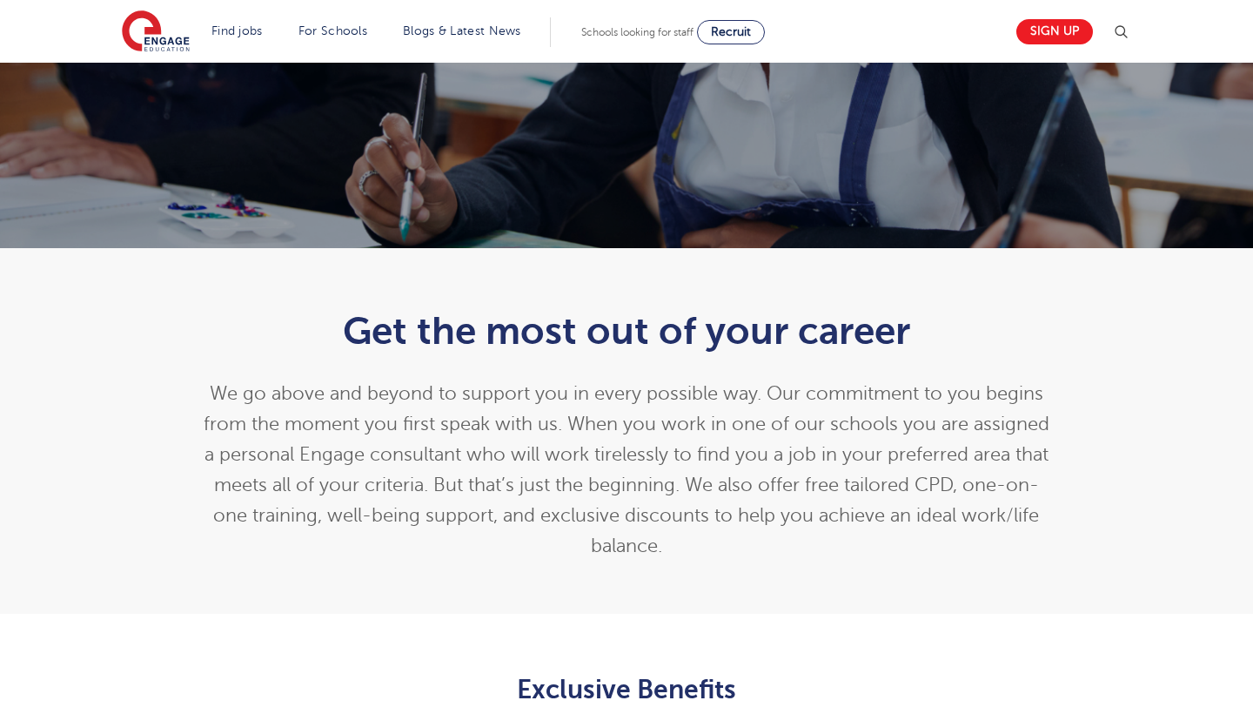
scroll to position [188, 0]
